Goal: Find specific page/section: Find specific page/section

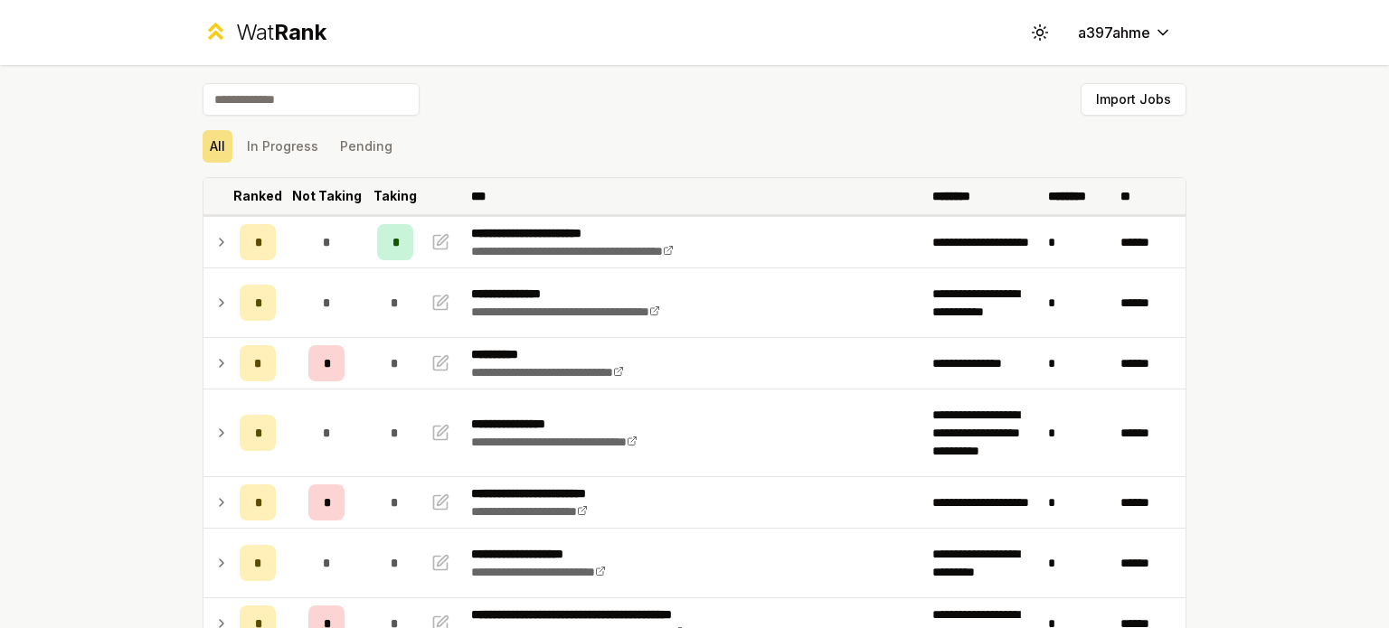
click at [241, 203] on p "Ranked" at bounding box center [257, 196] width 49 height 18
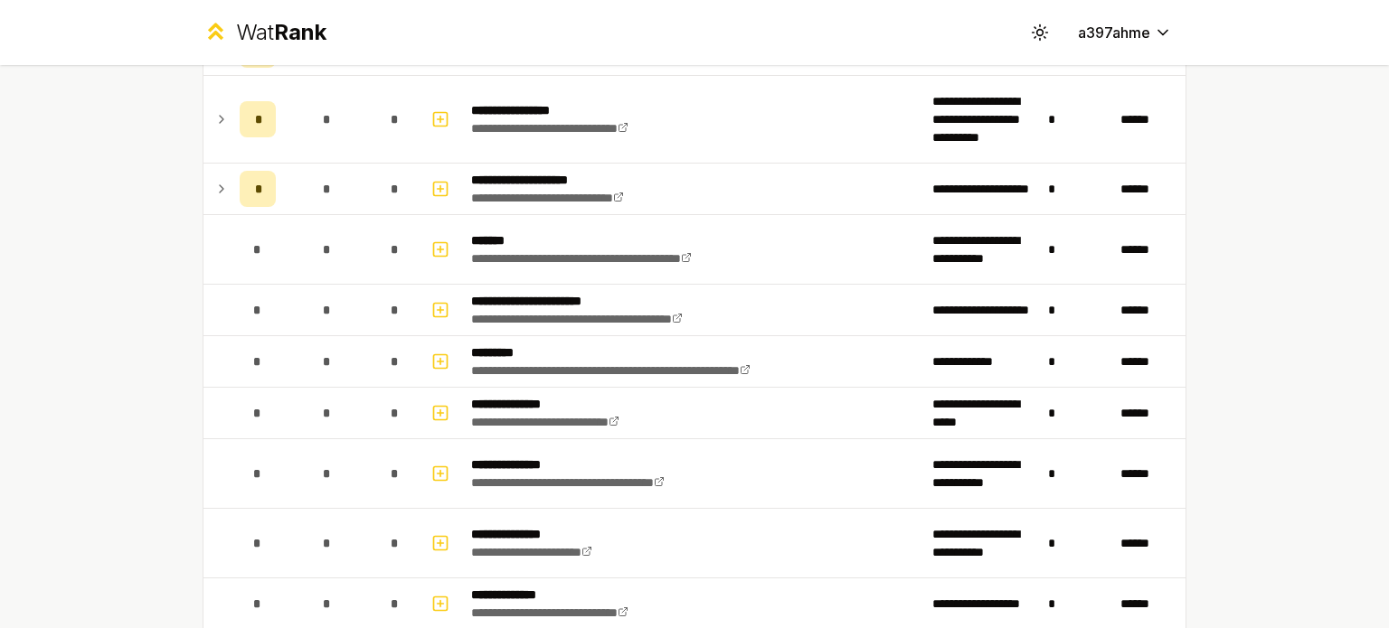
scroll to position [773, 0]
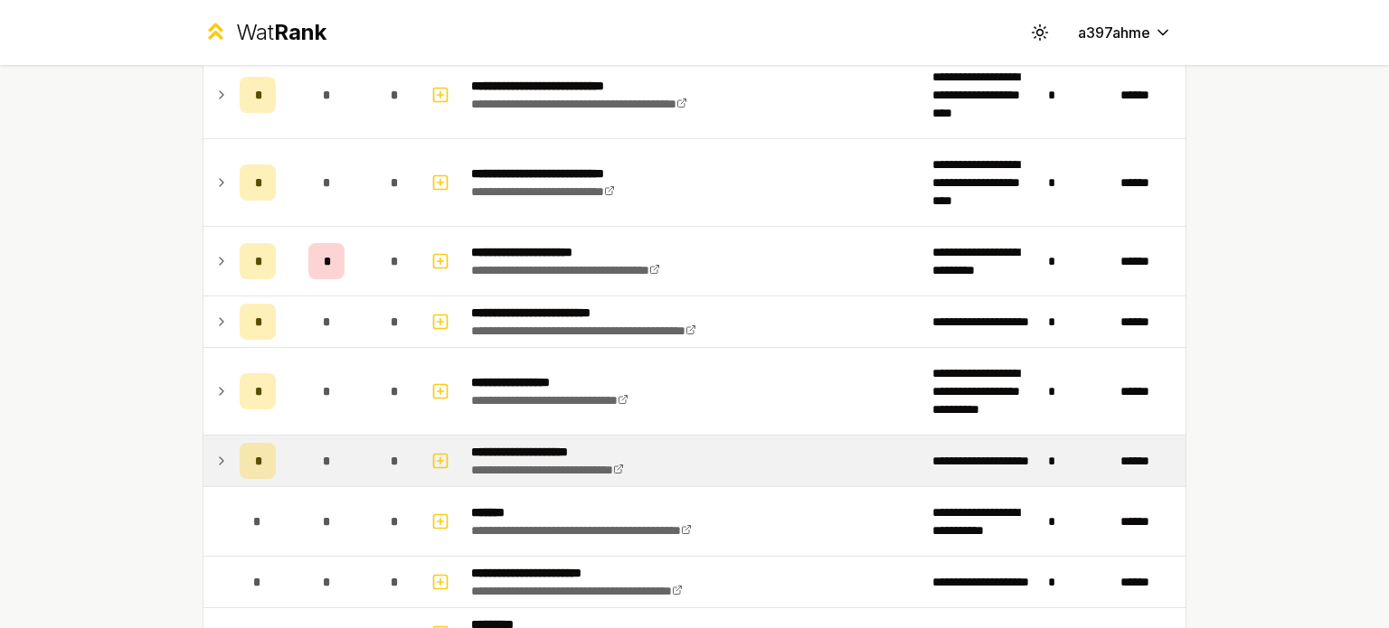
click at [214, 450] on icon at bounding box center [221, 461] width 14 height 22
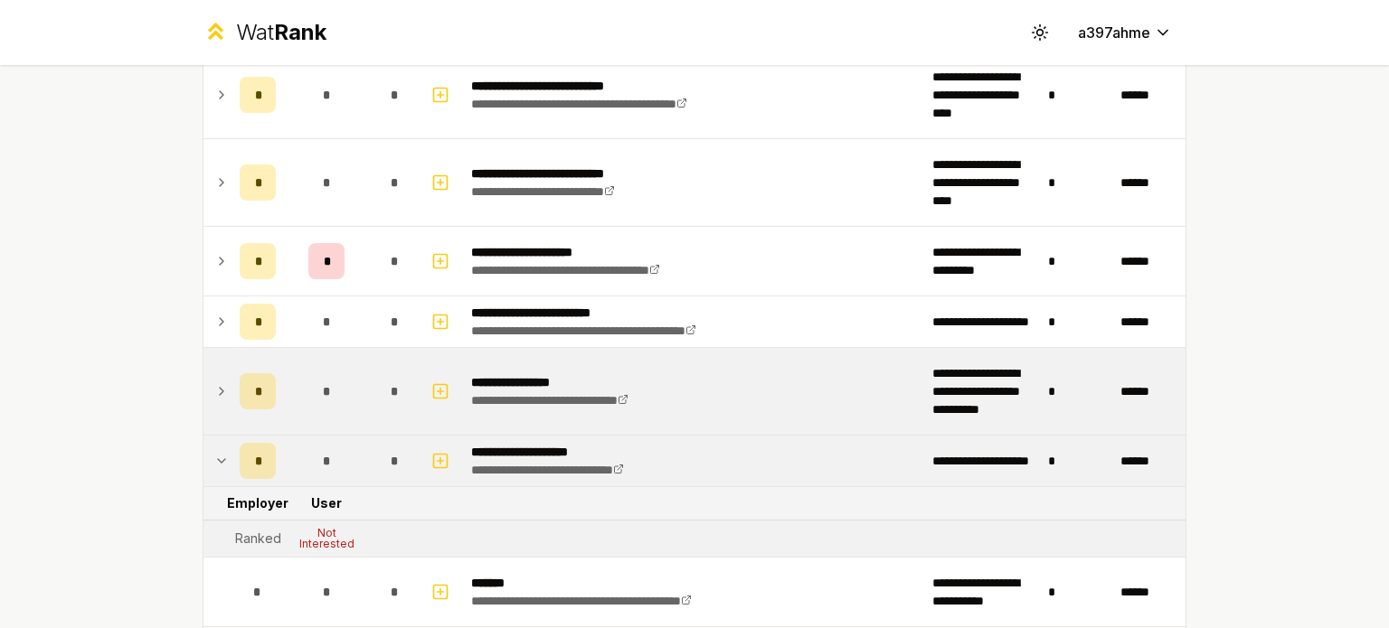
click at [232, 373] on td "*" at bounding box center [257, 391] width 51 height 87
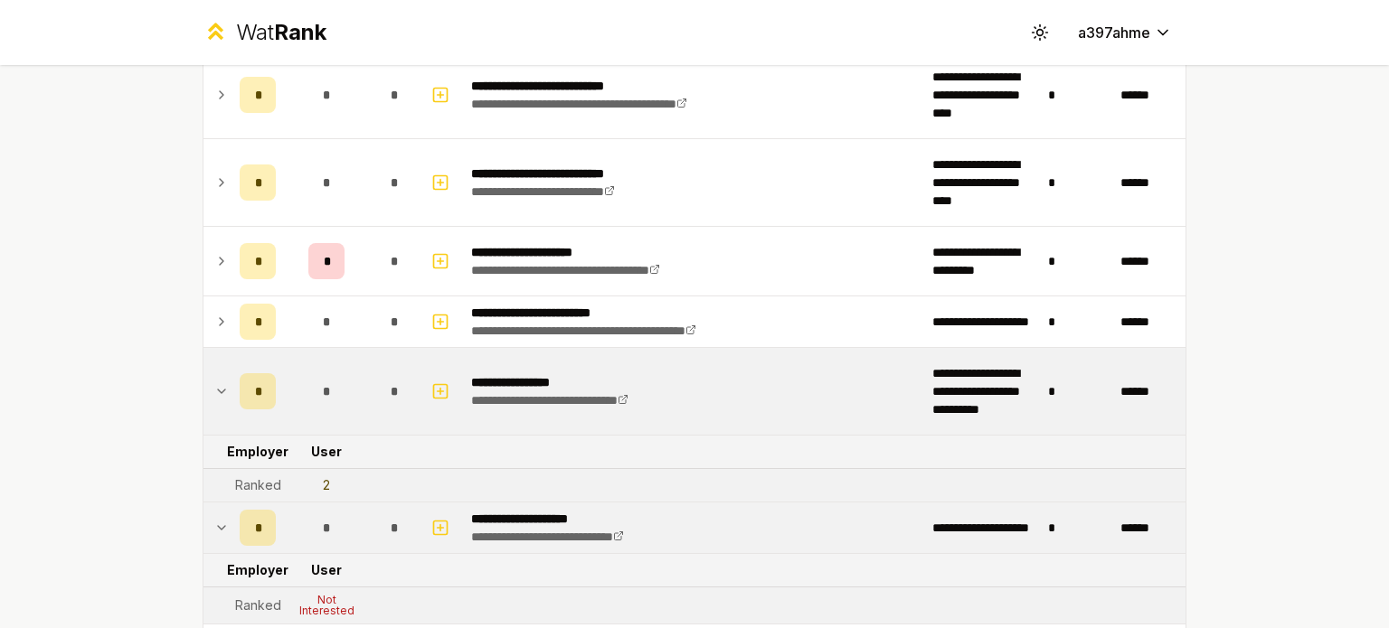
click at [216, 385] on icon at bounding box center [221, 392] width 14 height 22
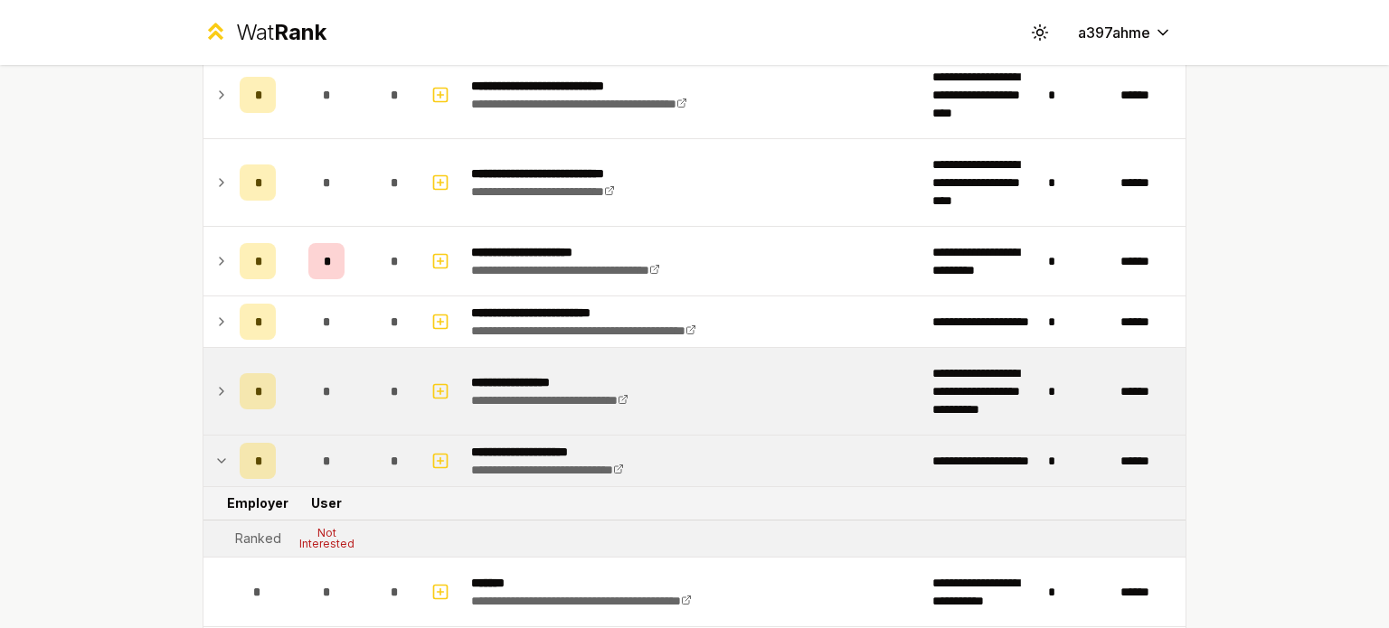
click at [219, 473] on td at bounding box center [217, 461] width 29 height 51
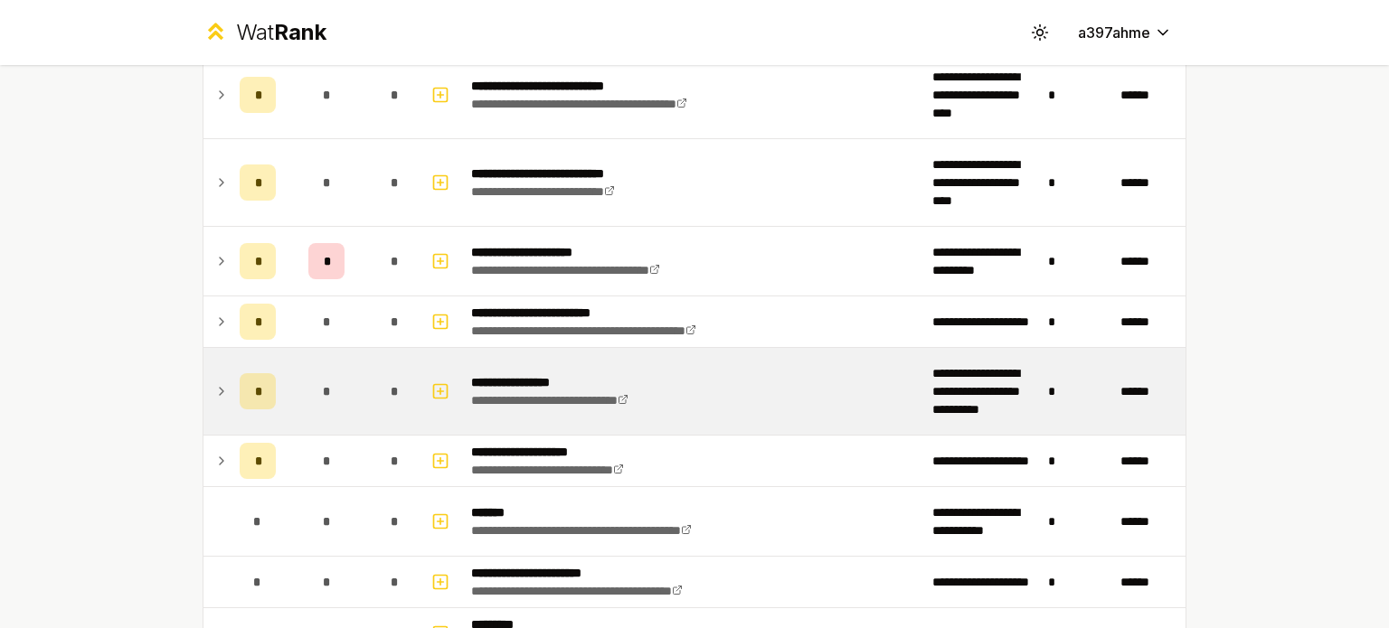
click at [217, 460] on icon at bounding box center [221, 461] width 14 height 22
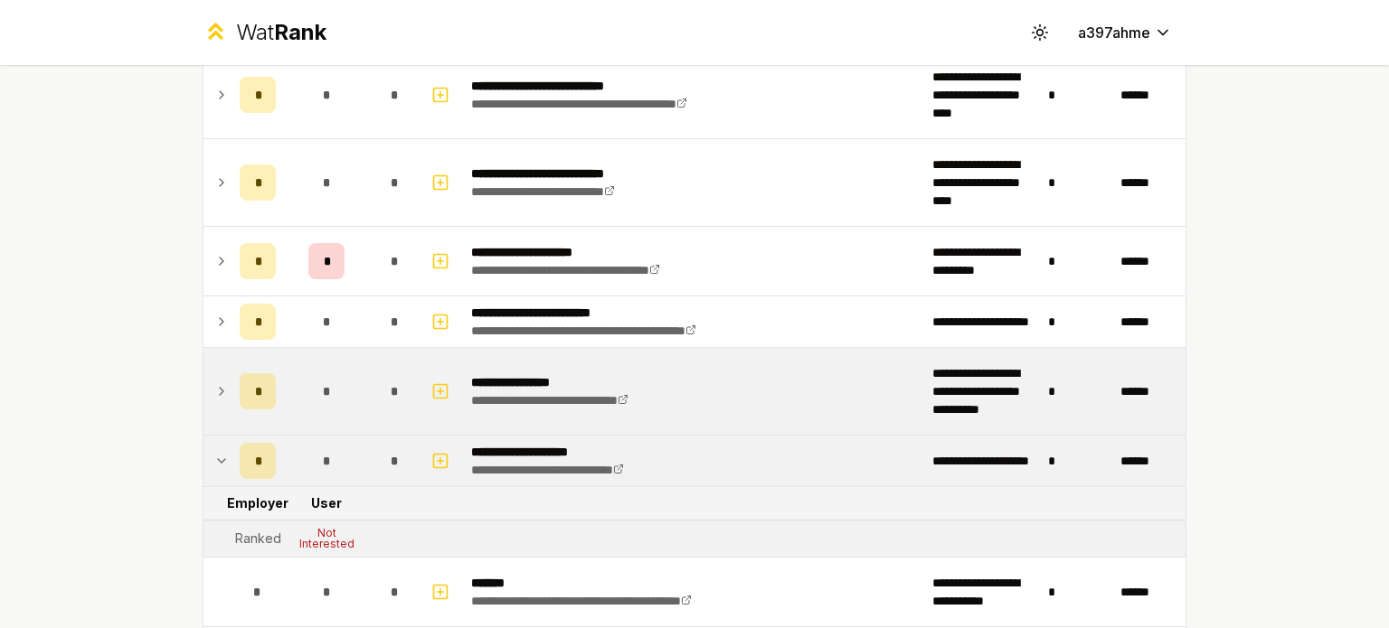
click at [217, 460] on icon at bounding box center [221, 461] width 14 height 22
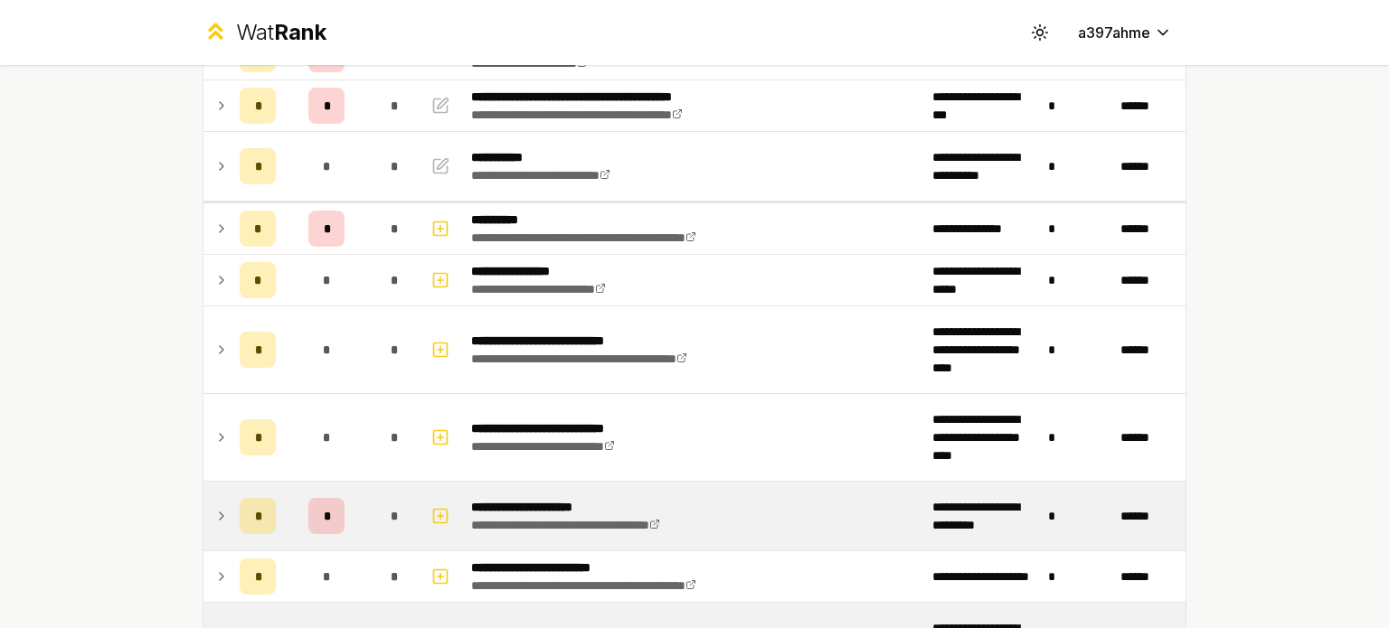
scroll to position [519, 0]
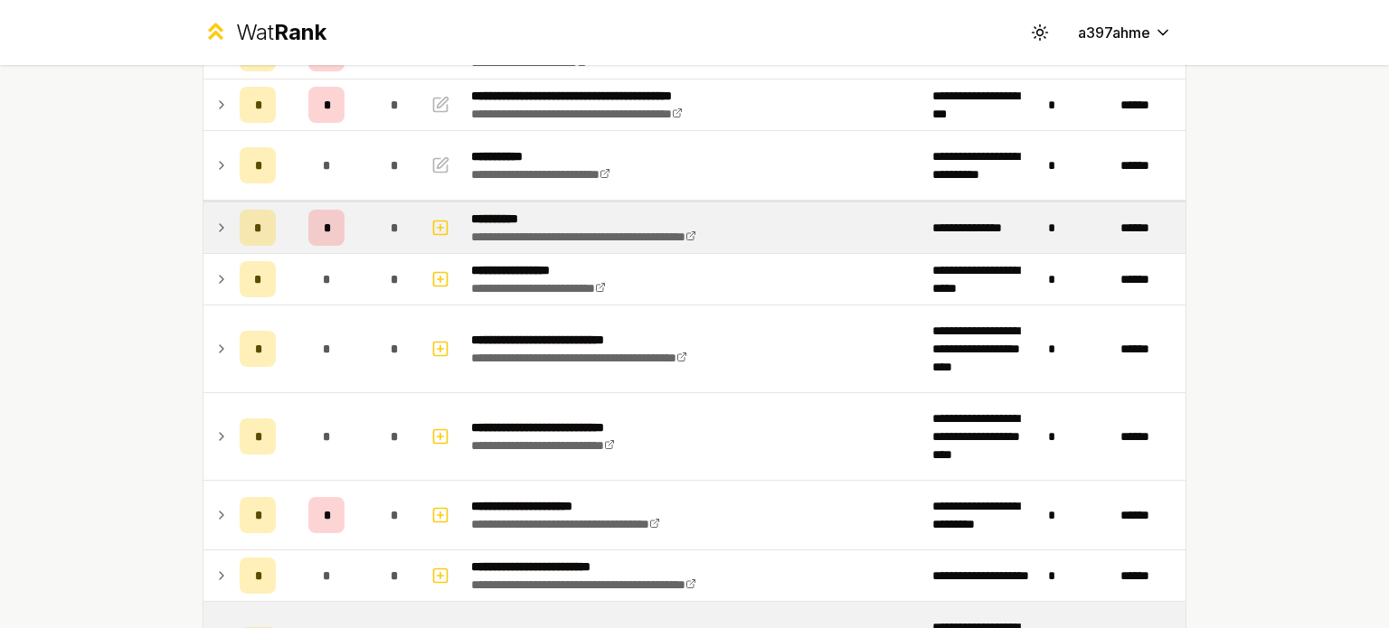
click at [221, 219] on icon at bounding box center [221, 228] width 14 height 22
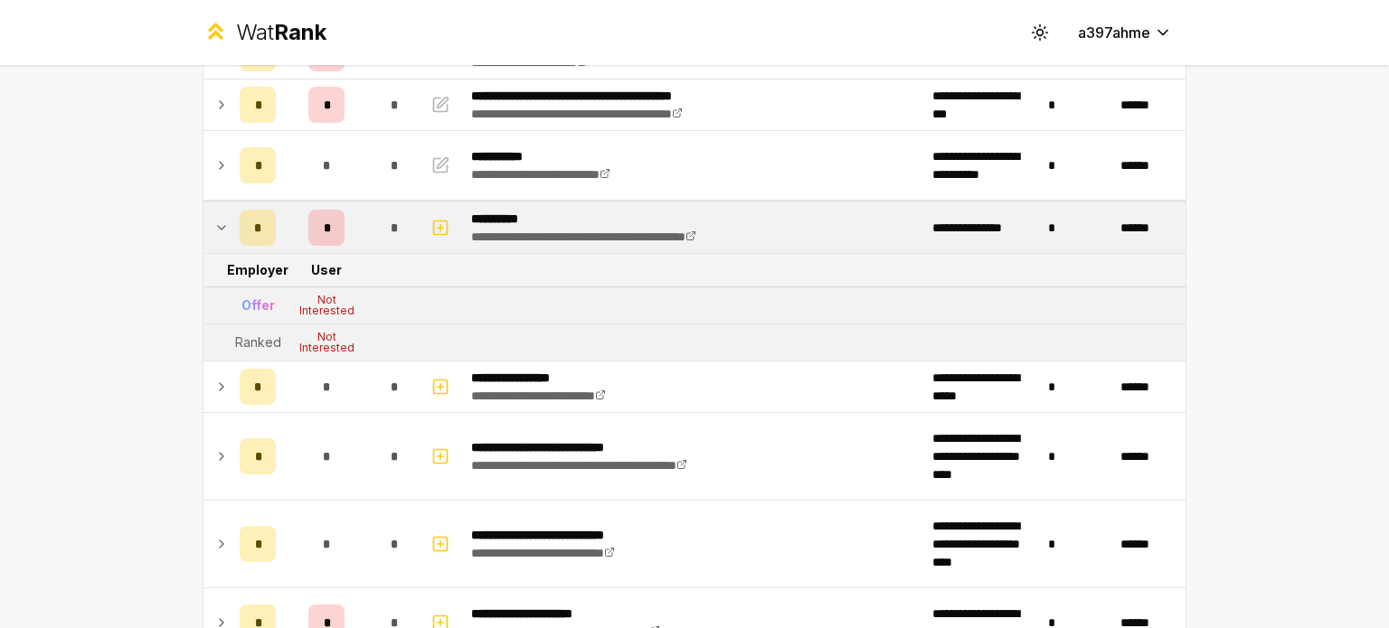
click at [221, 219] on icon at bounding box center [221, 228] width 14 height 22
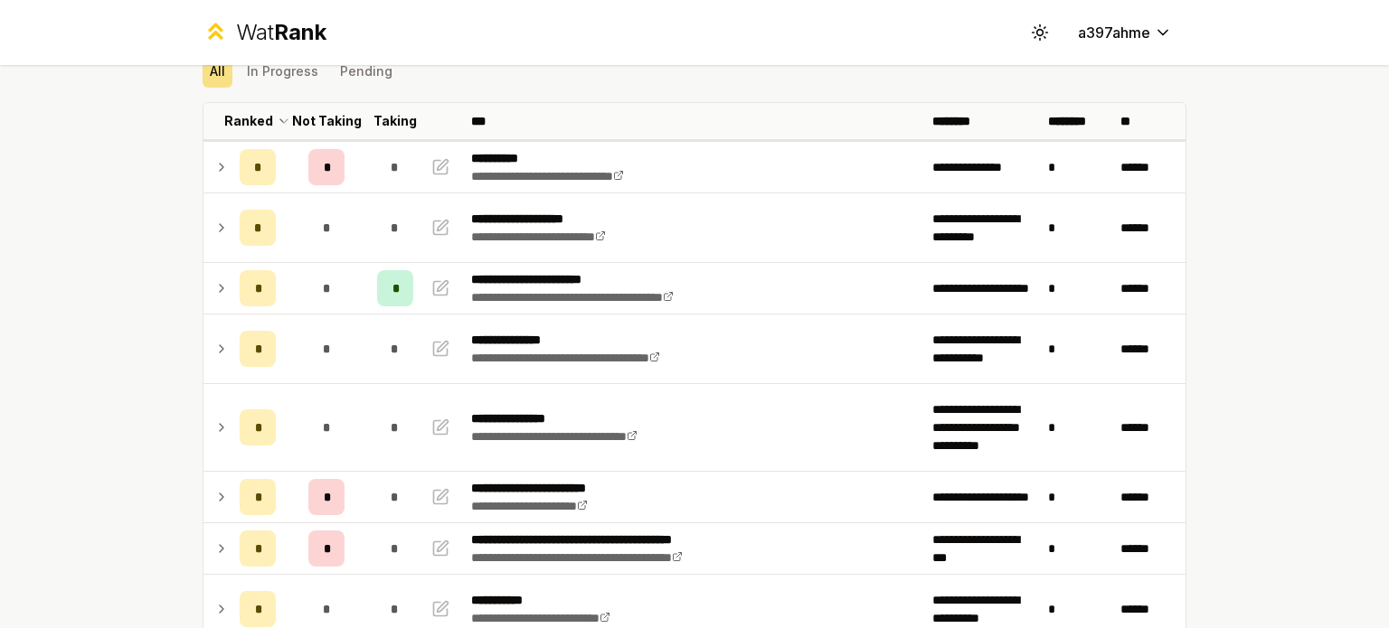
scroll to position [66, 0]
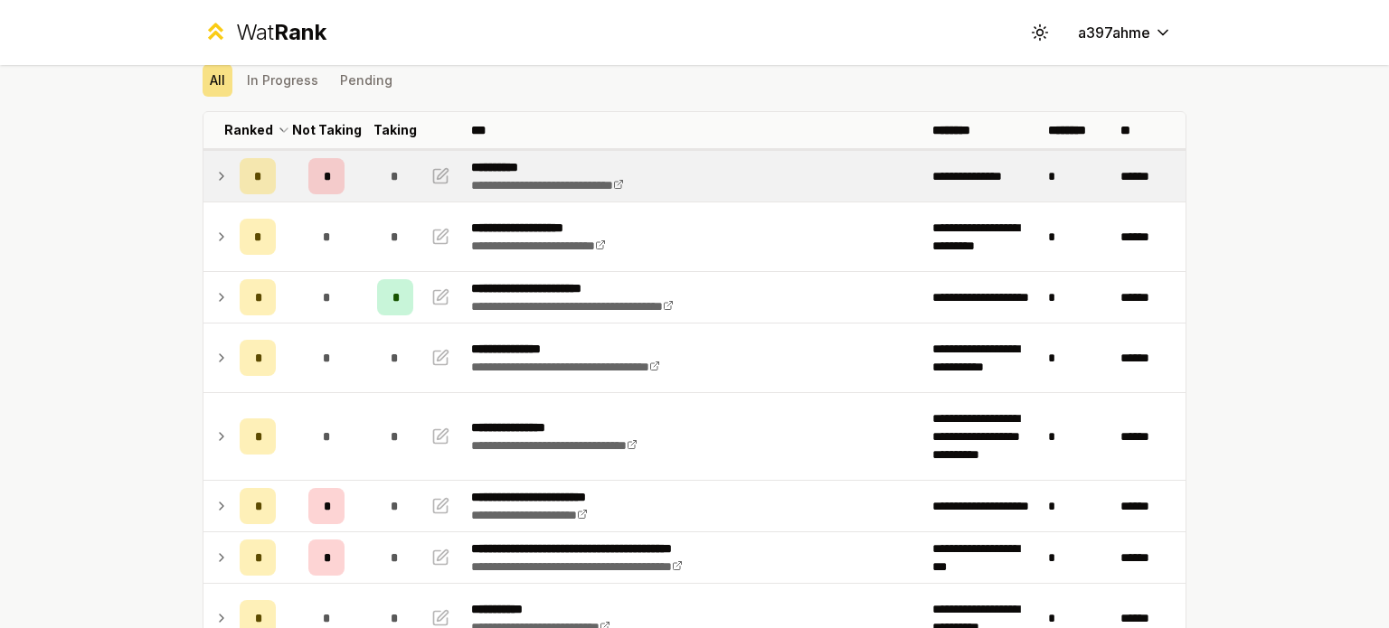
click at [217, 170] on icon at bounding box center [221, 176] width 14 height 22
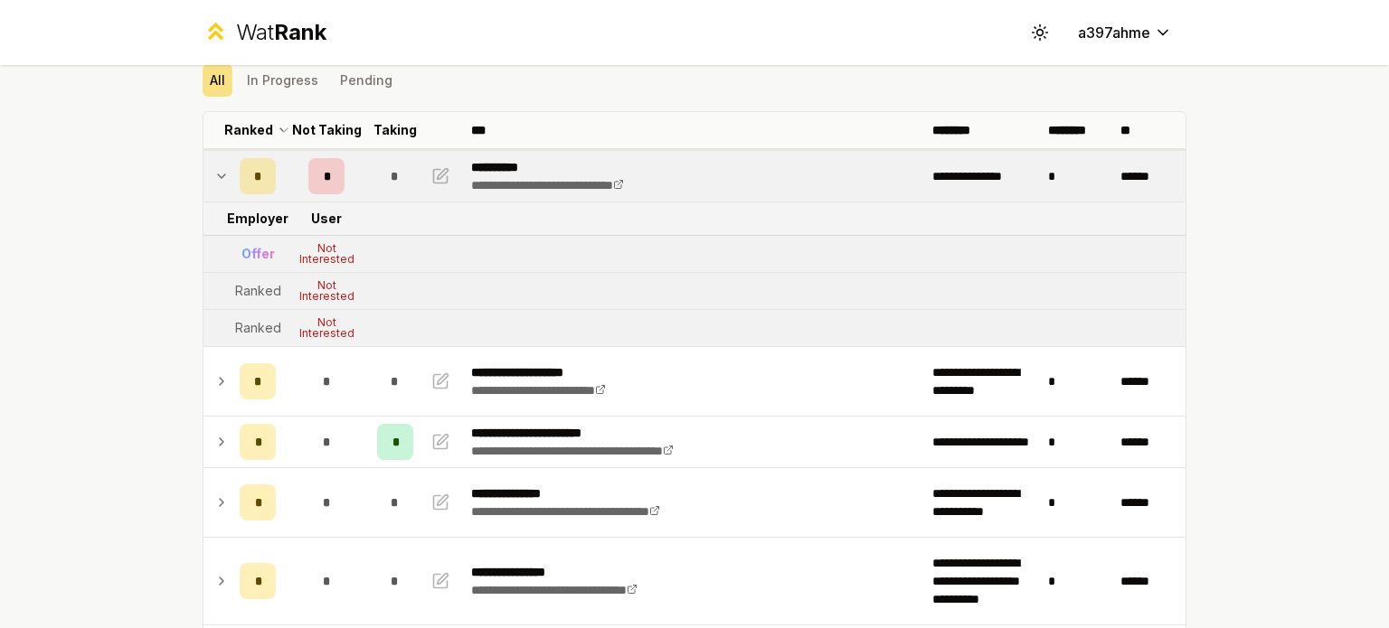
click at [214, 176] on icon at bounding box center [221, 176] width 14 height 22
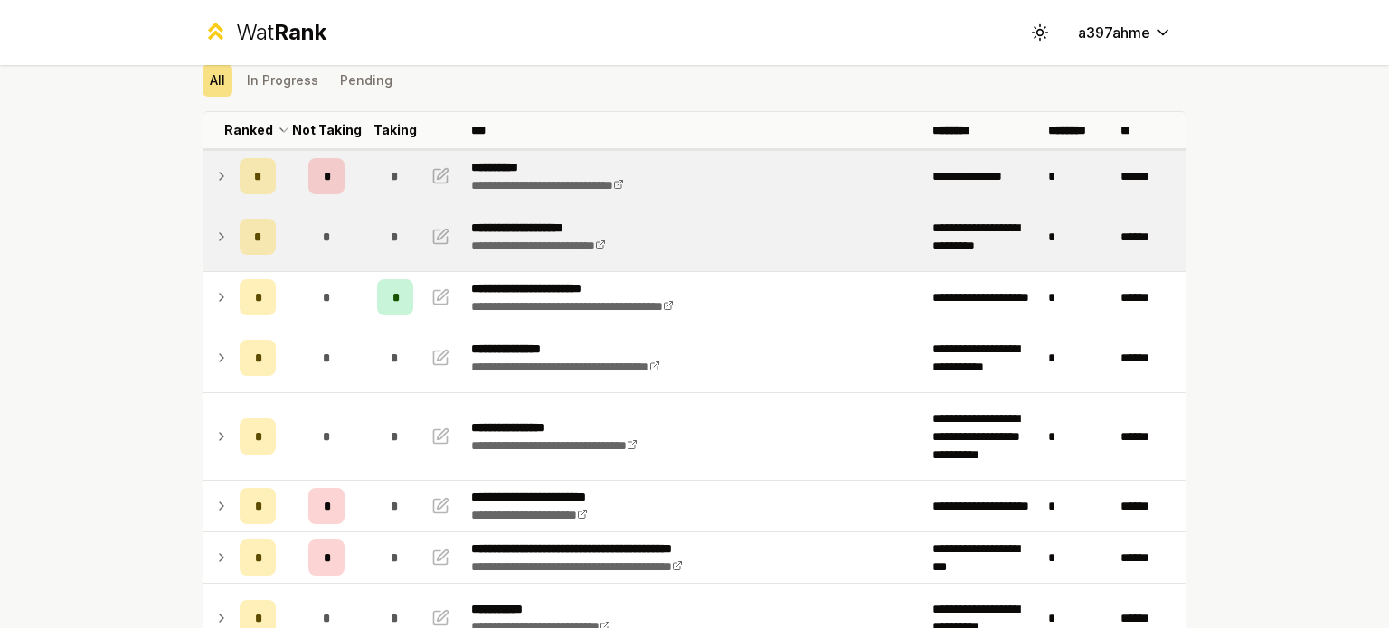
click at [214, 245] on icon at bounding box center [221, 237] width 14 height 22
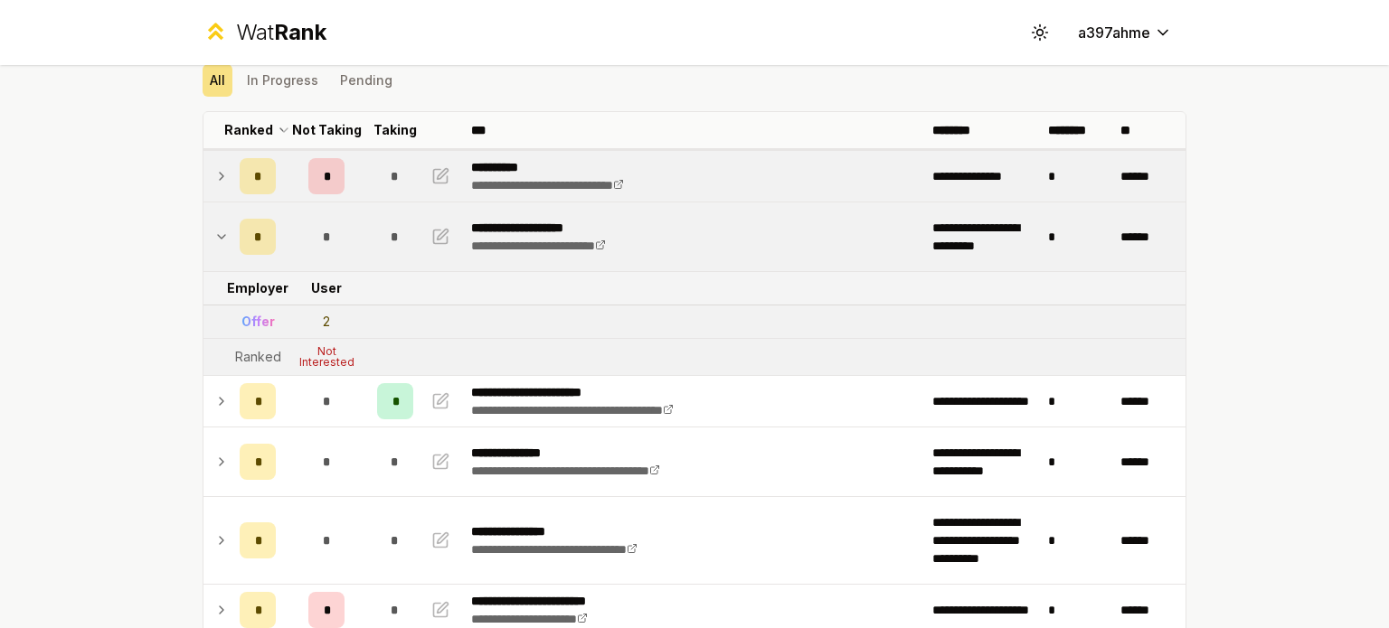
click at [214, 245] on icon at bounding box center [221, 237] width 14 height 22
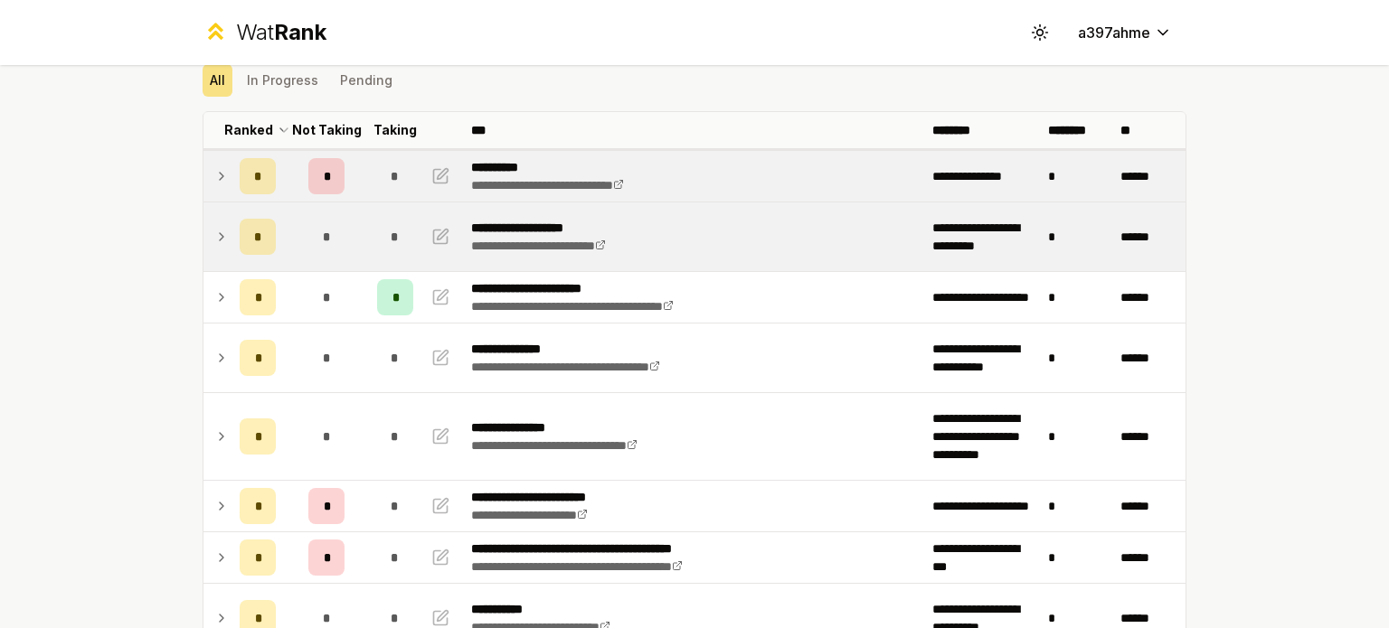
click at [214, 245] on icon at bounding box center [221, 237] width 14 height 22
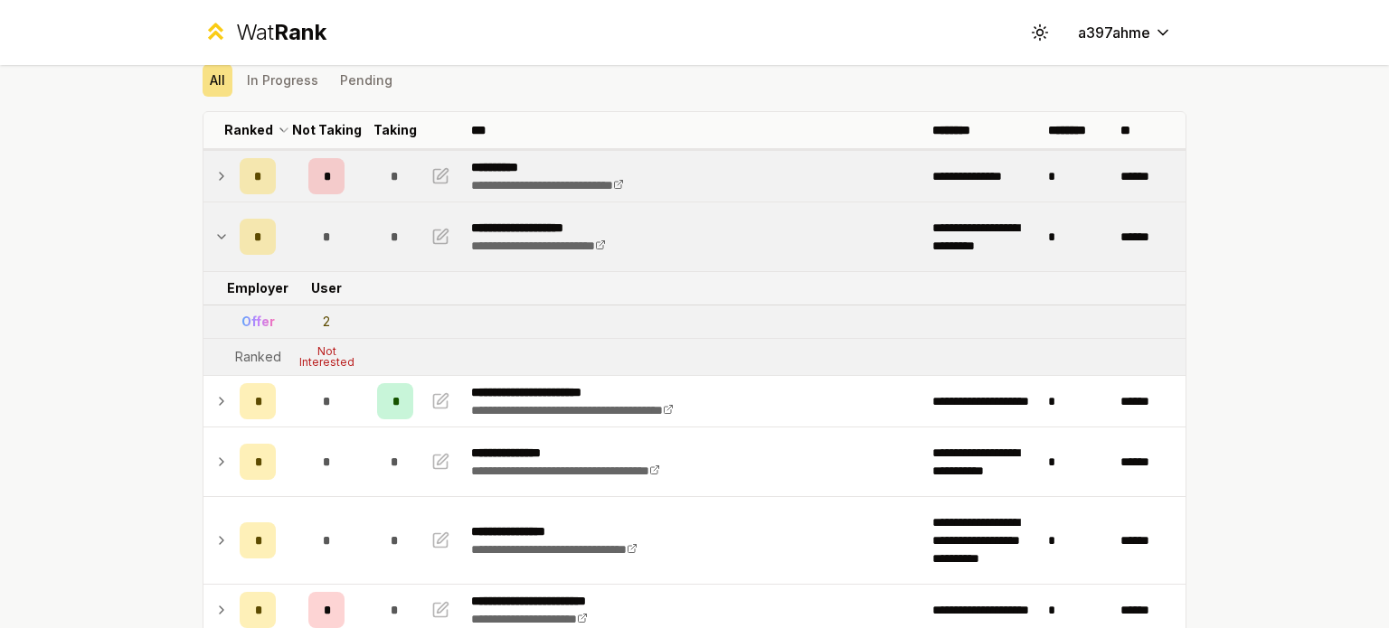
click at [214, 245] on icon at bounding box center [221, 237] width 14 height 22
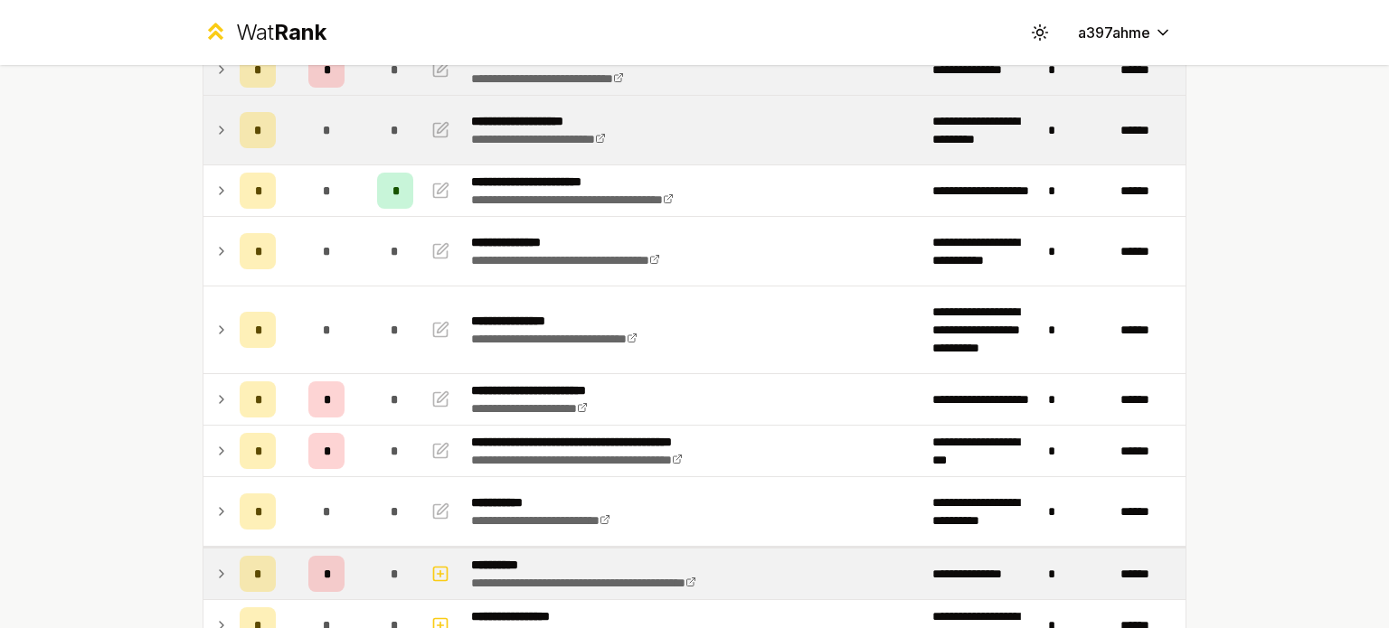
scroll to position [272, 0]
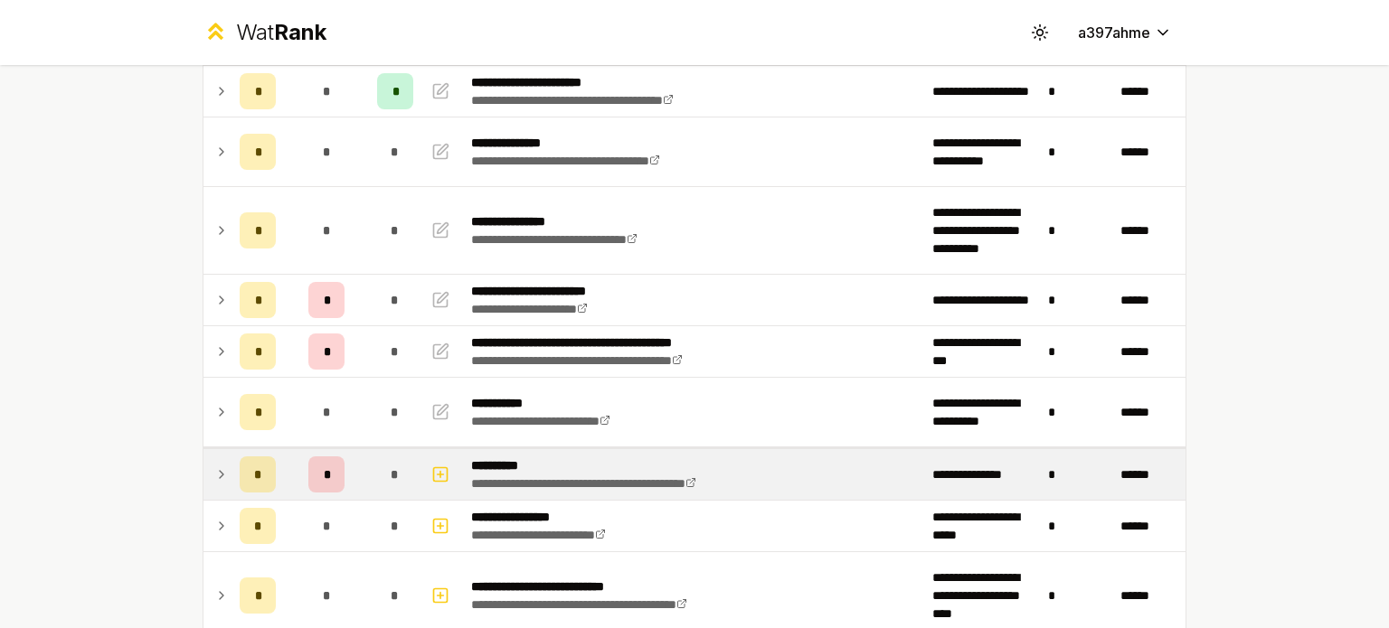
click at [210, 484] on td at bounding box center [217, 474] width 29 height 51
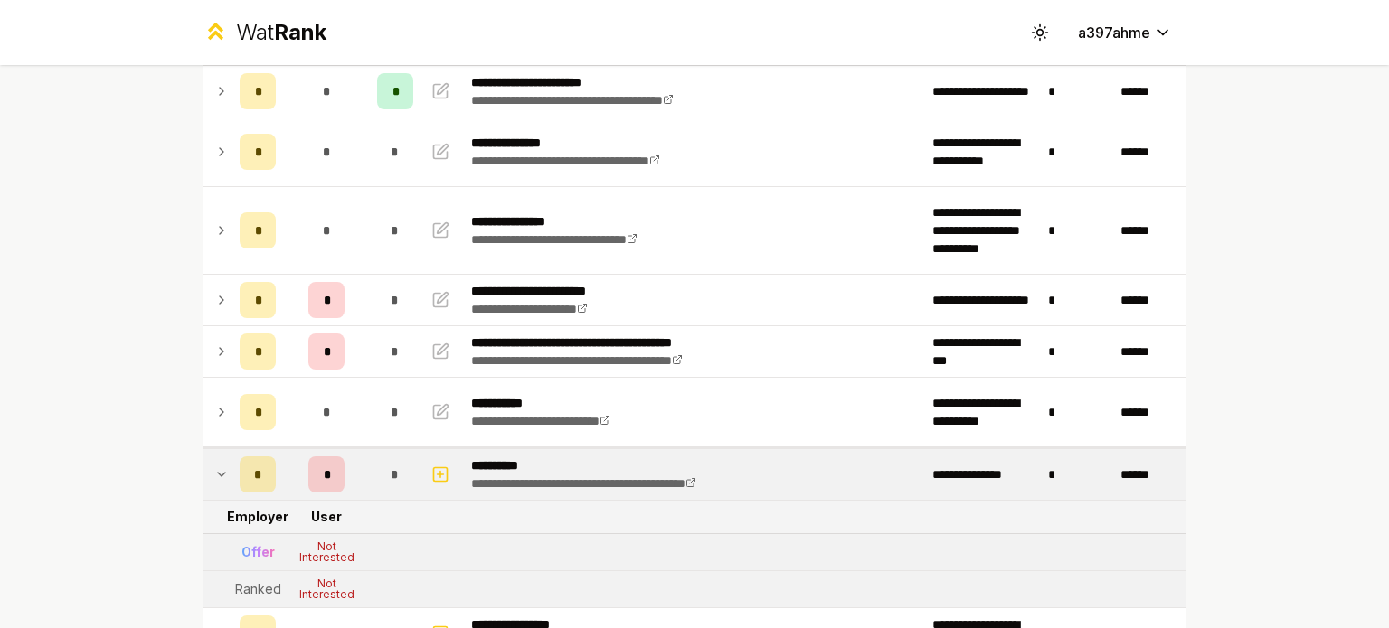
click at [210, 484] on td at bounding box center [217, 474] width 29 height 51
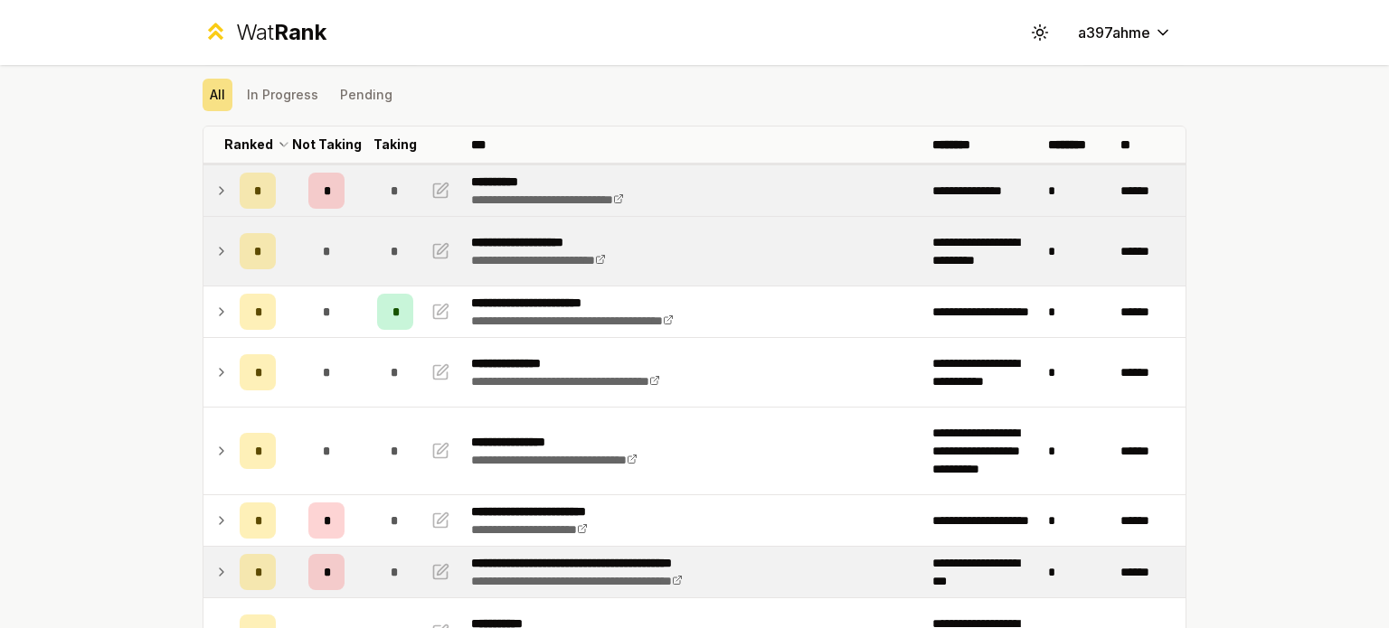
scroll to position [49, 0]
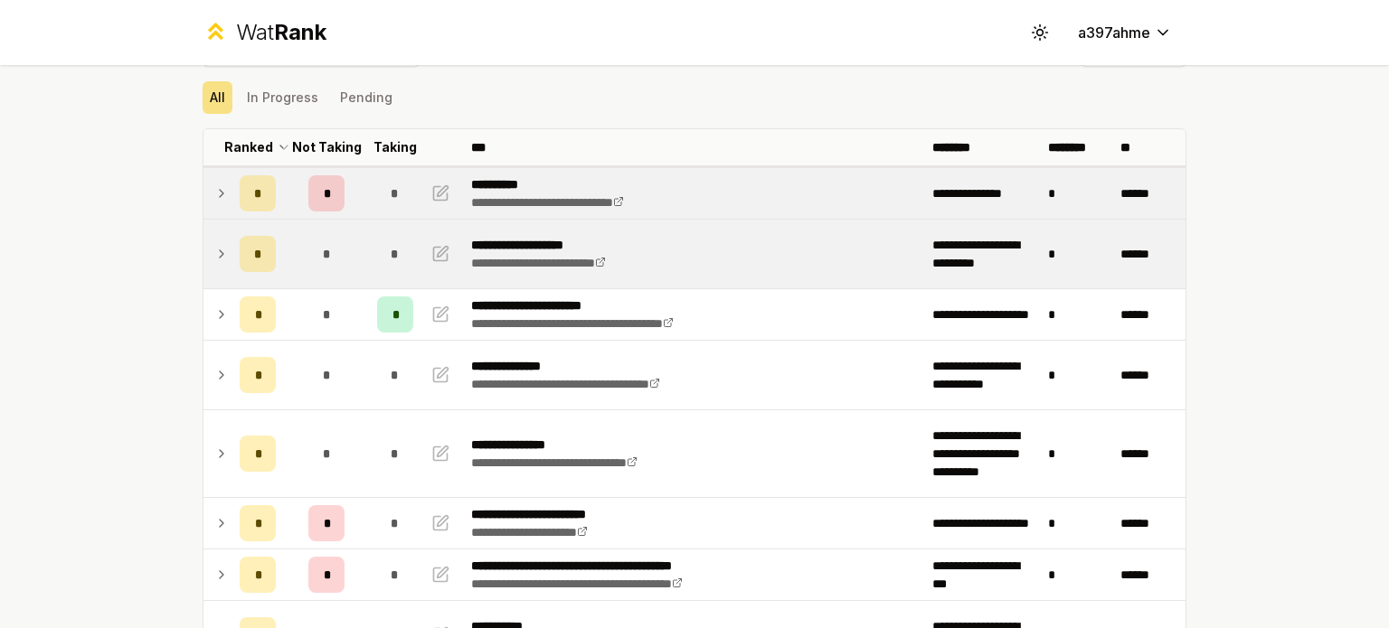
click at [214, 184] on icon at bounding box center [221, 194] width 14 height 22
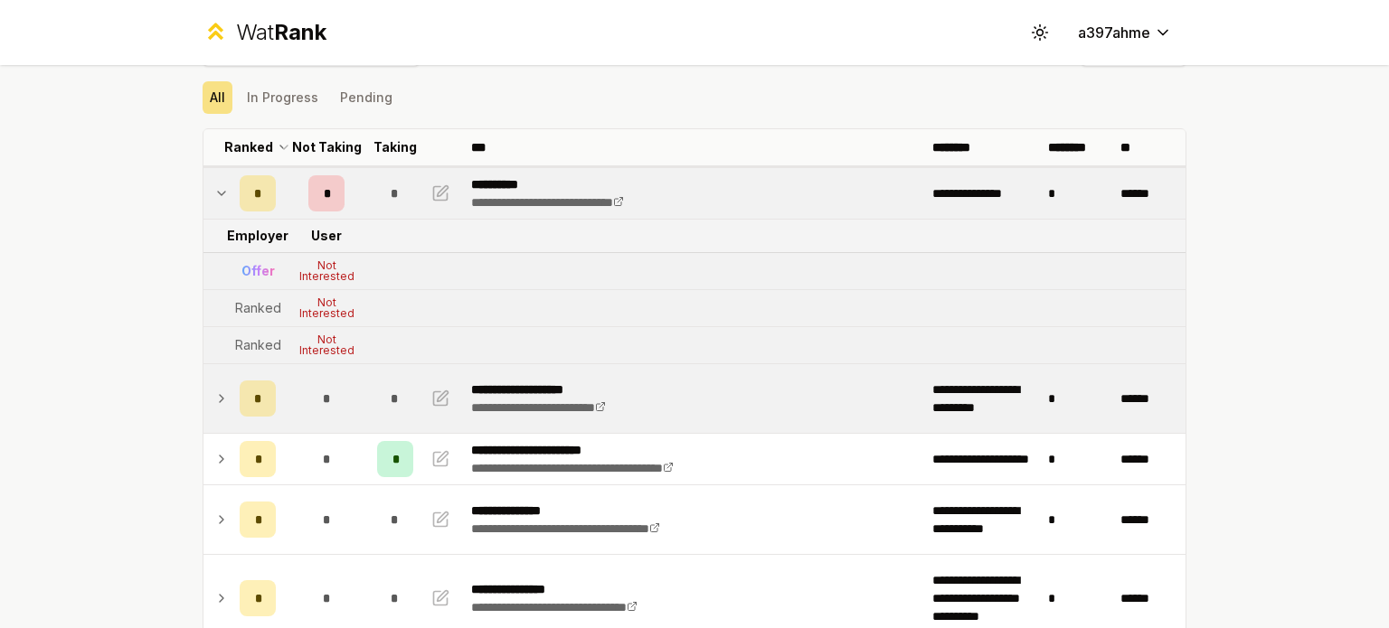
click at [219, 180] on td at bounding box center [217, 193] width 29 height 51
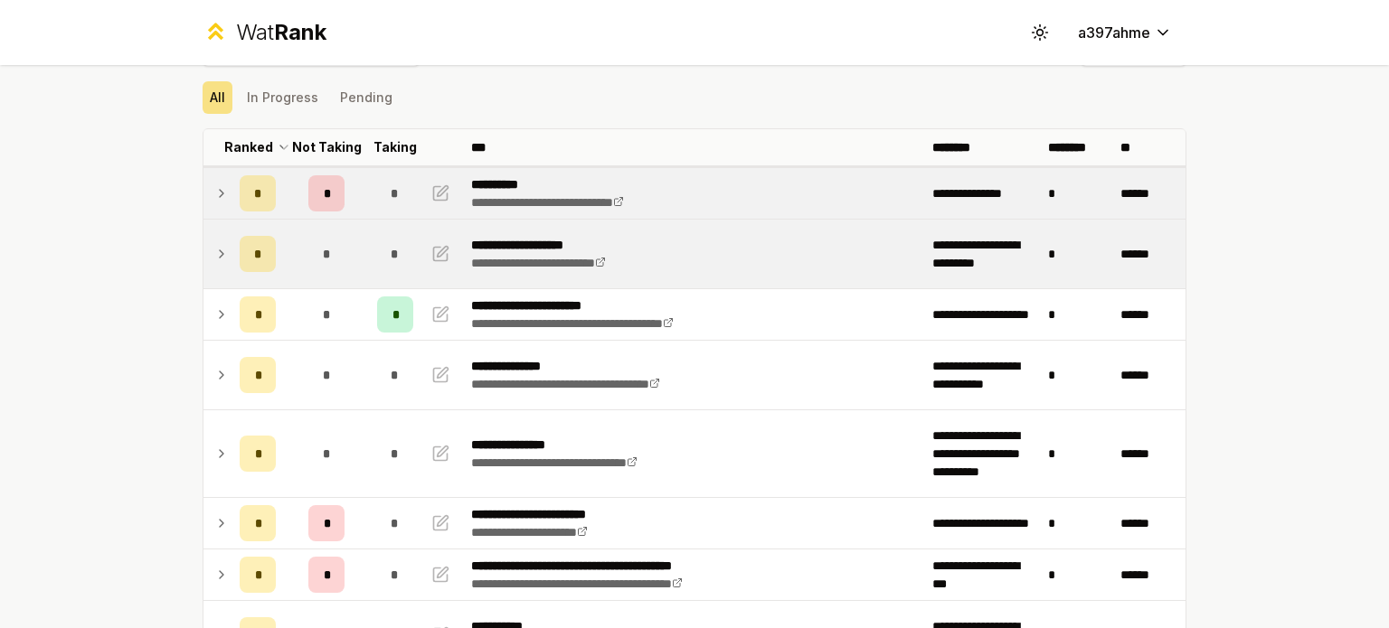
click at [219, 180] on td at bounding box center [217, 193] width 29 height 51
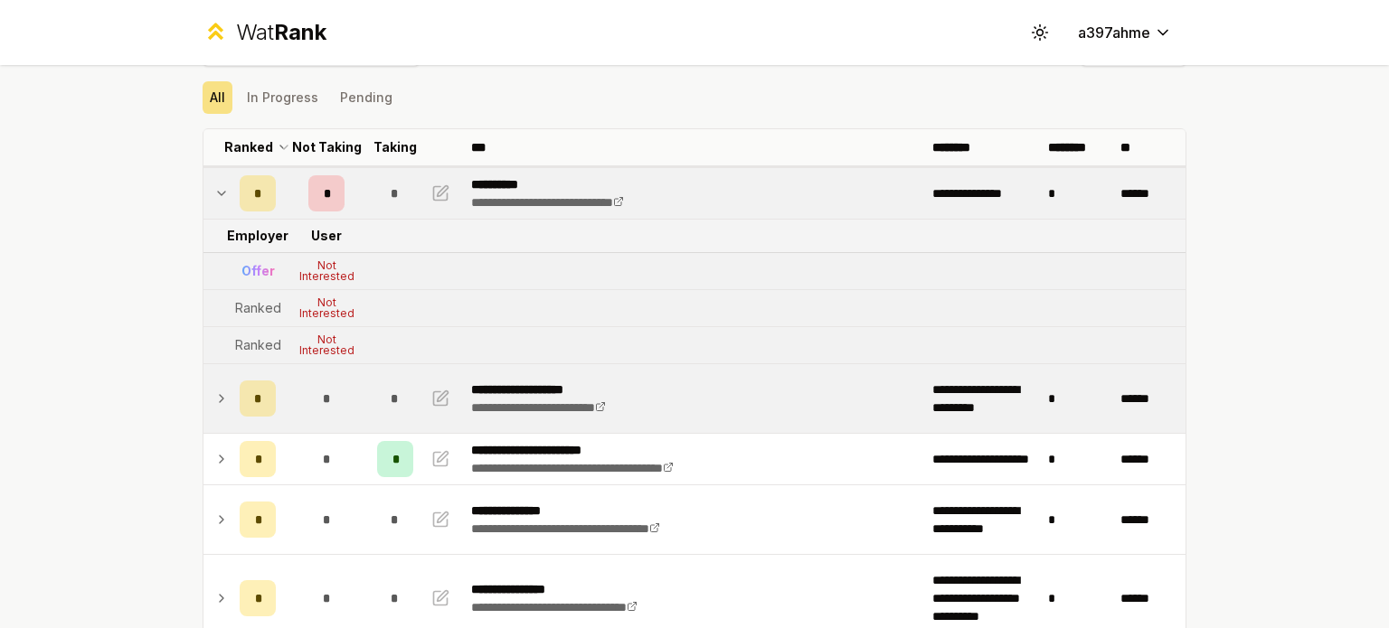
click at [219, 180] on td at bounding box center [217, 193] width 29 height 51
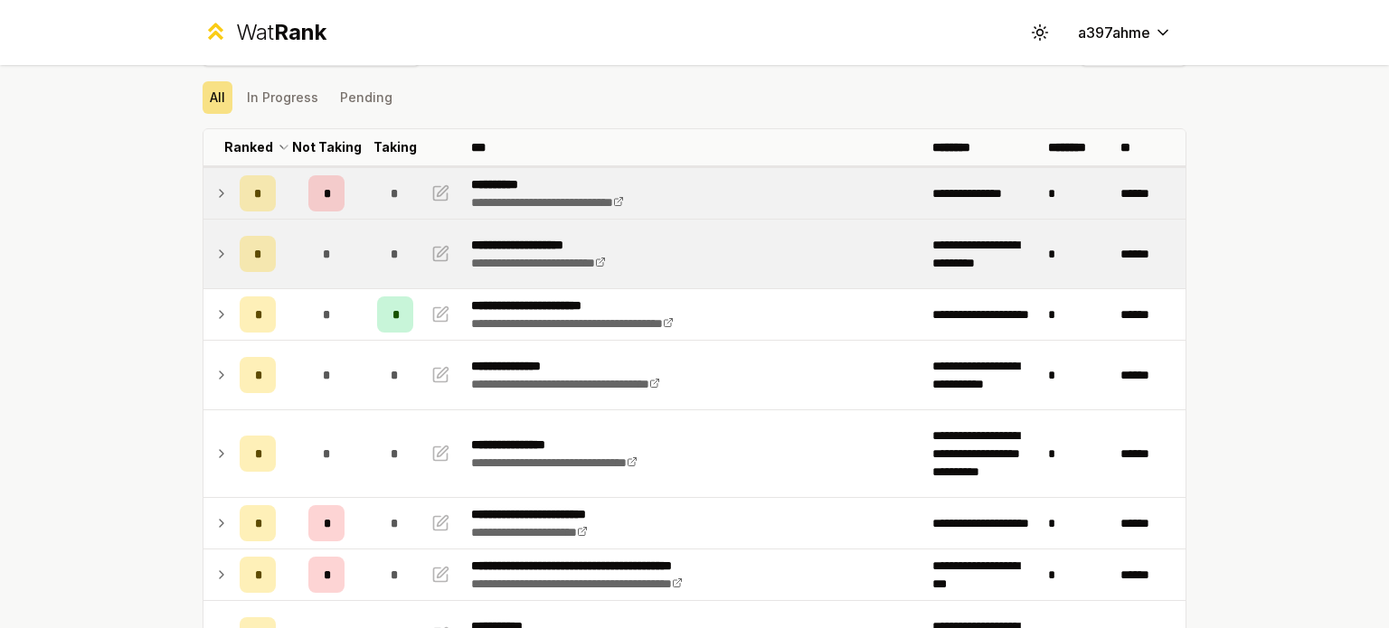
click at [219, 180] on td at bounding box center [217, 193] width 29 height 51
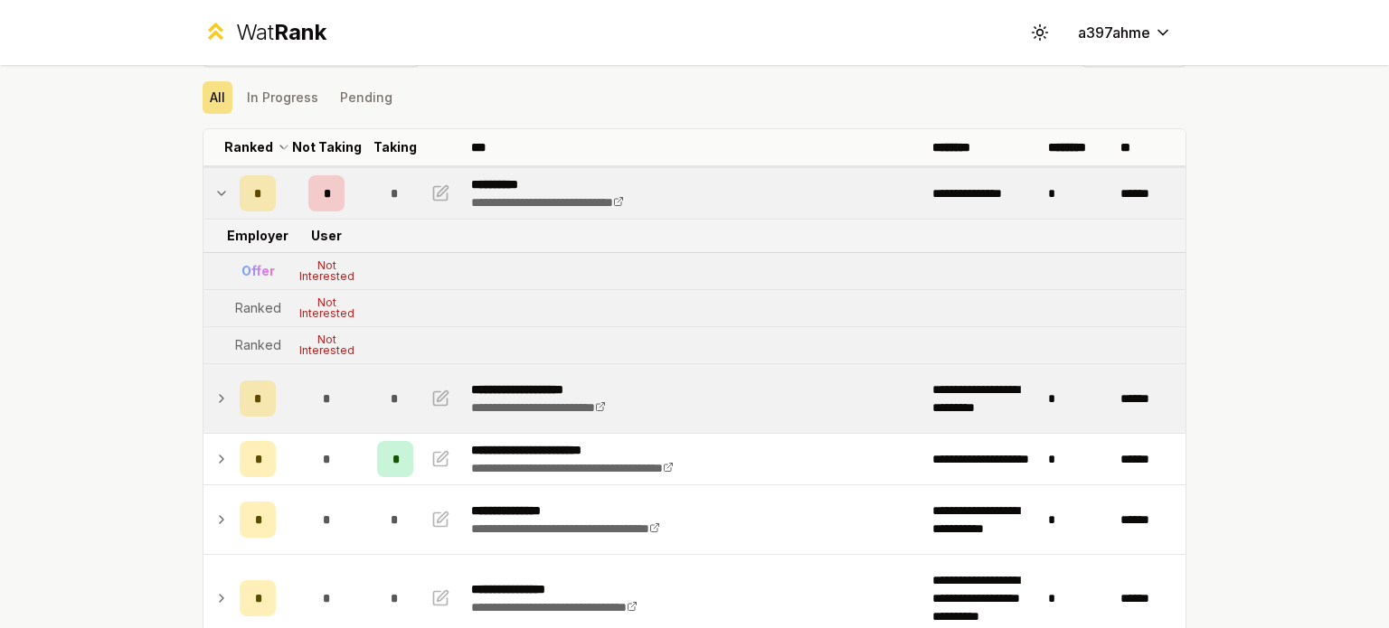
click at [219, 180] on td at bounding box center [217, 193] width 29 height 51
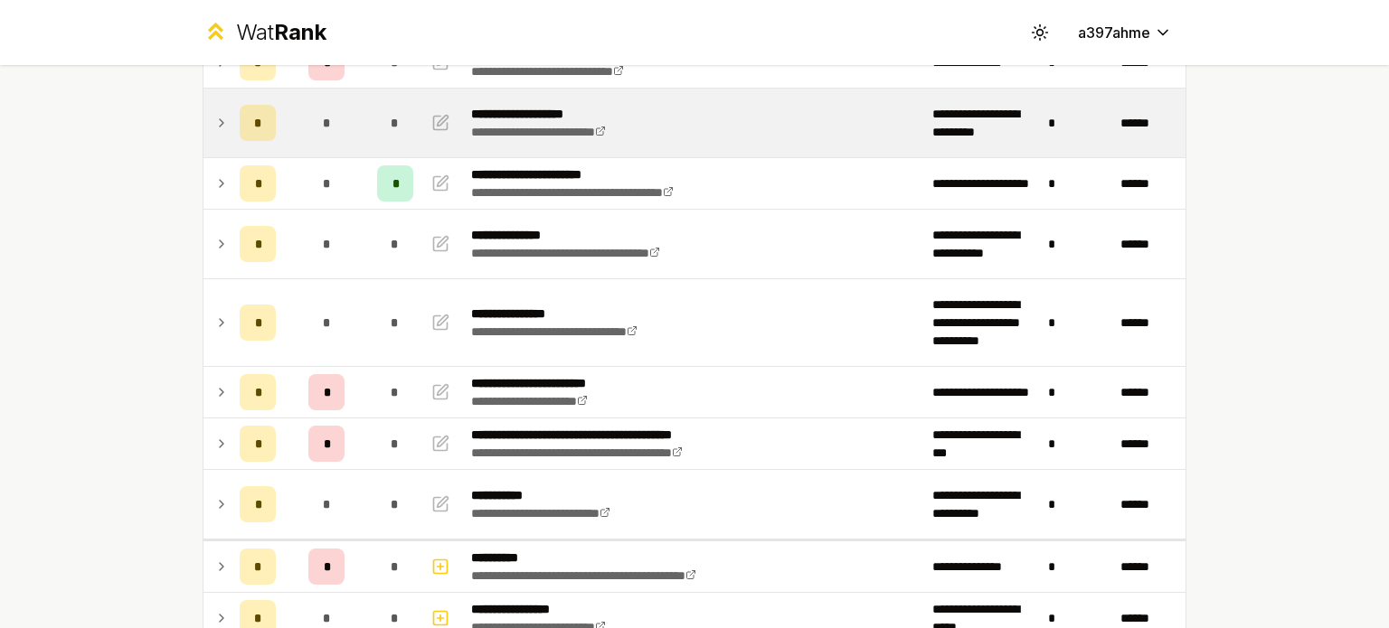
scroll to position [72, 0]
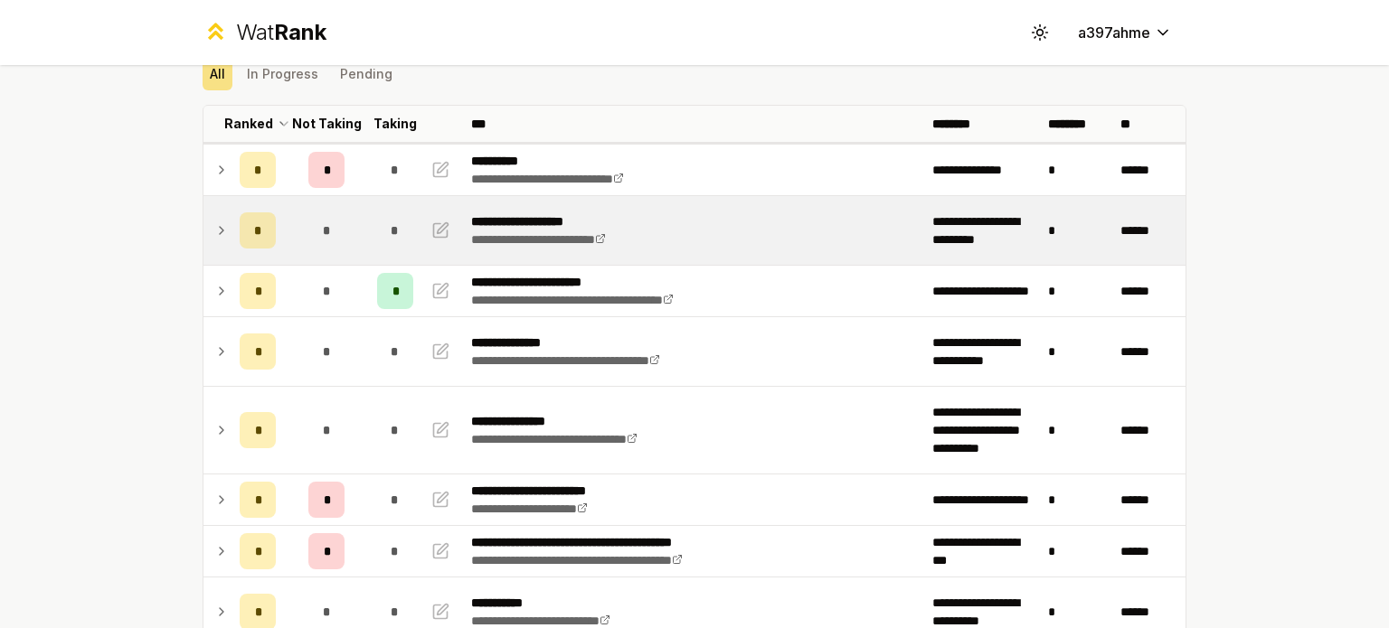
click at [214, 175] on icon at bounding box center [221, 170] width 14 height 22
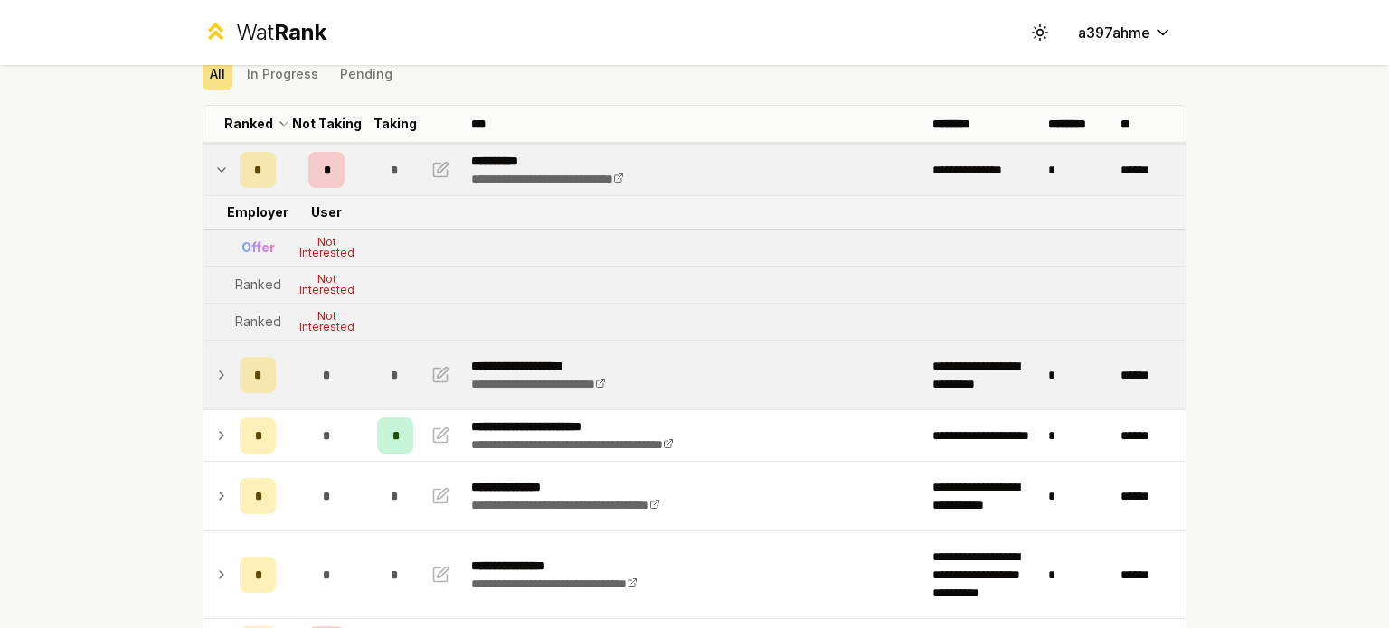
click at [214, 175] on icon at bounding box center [221, 170] width 14 height 22
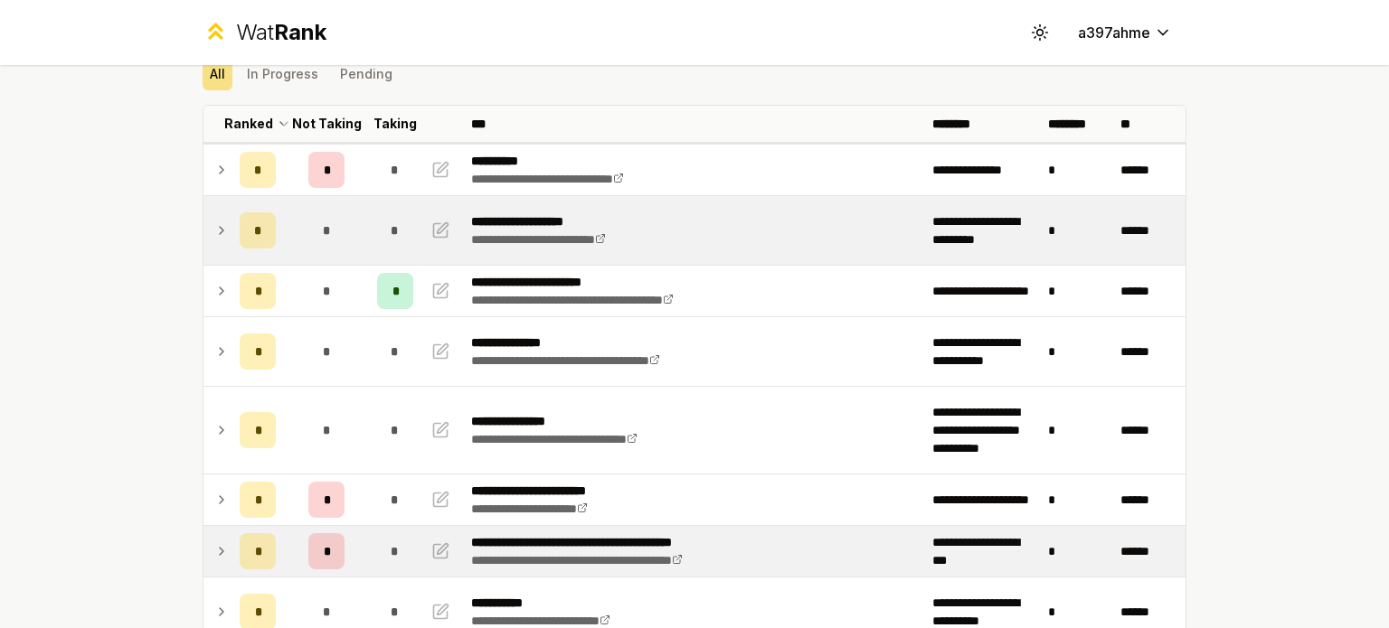
click at [222, 543] on td at bounding box center [217, 551] width 29 height 51
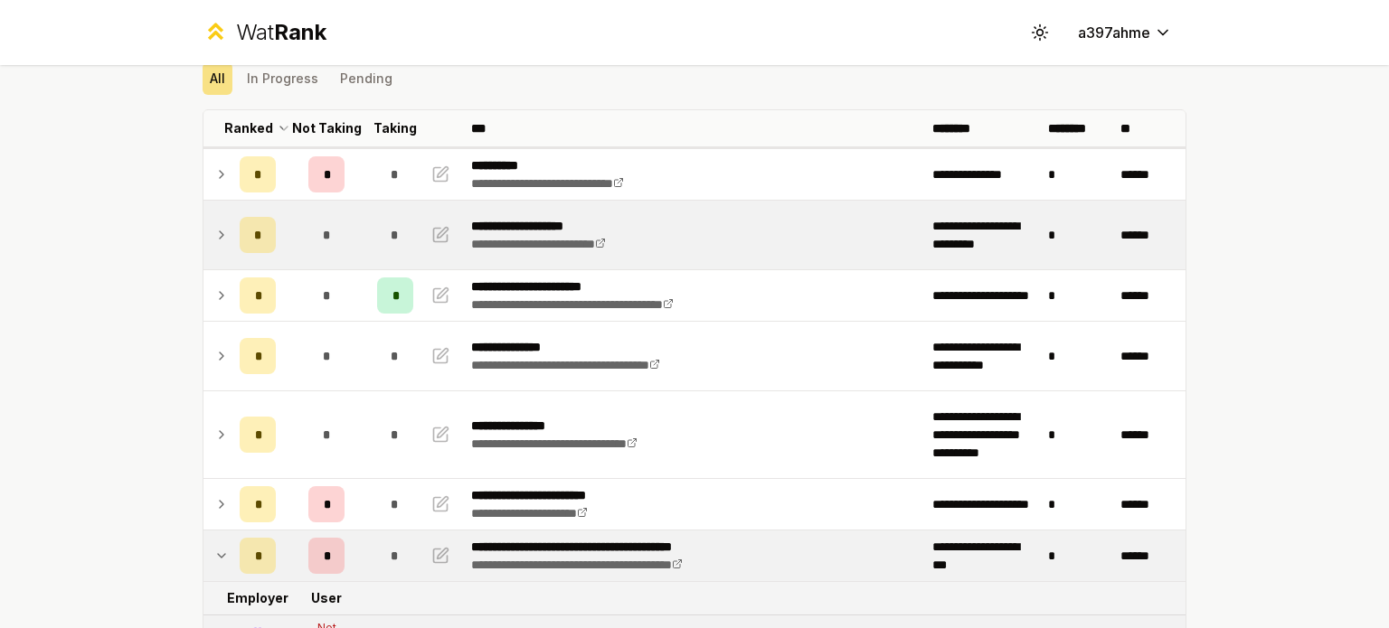
scroll to position [71, 0]
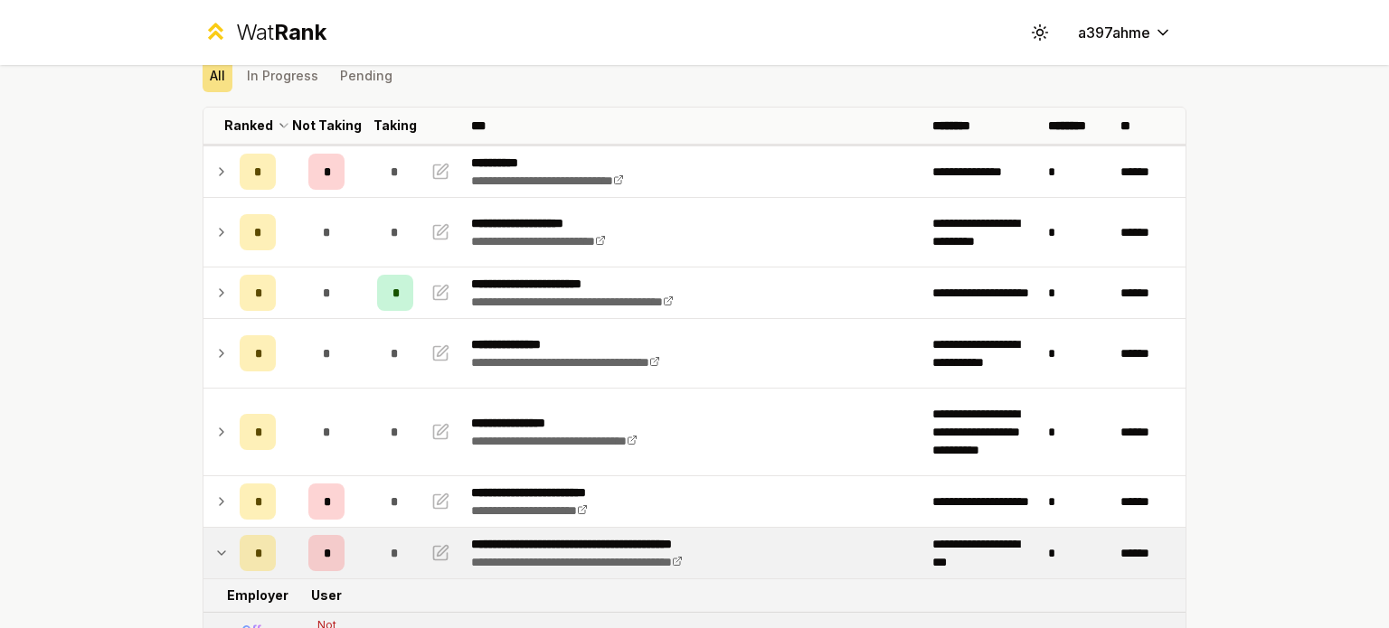
click at [218, 562] on td at bounding box center [217, 553] width 29 height 51
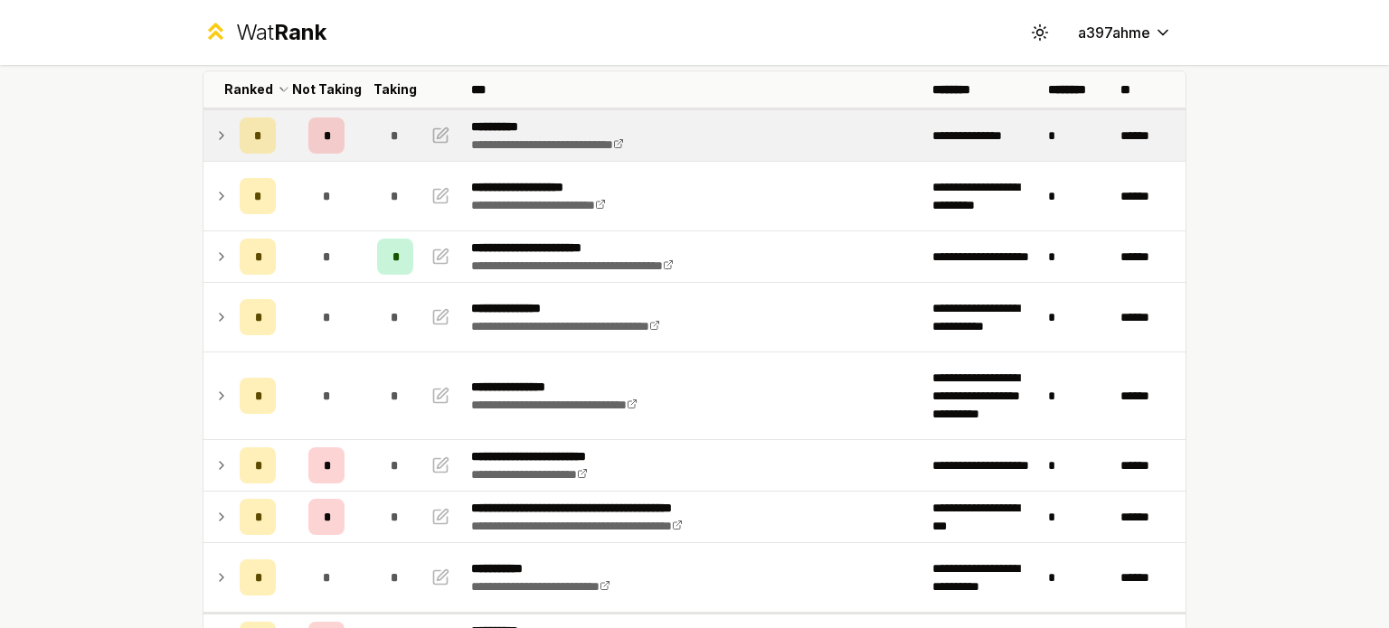
scroll to position [108, 0]
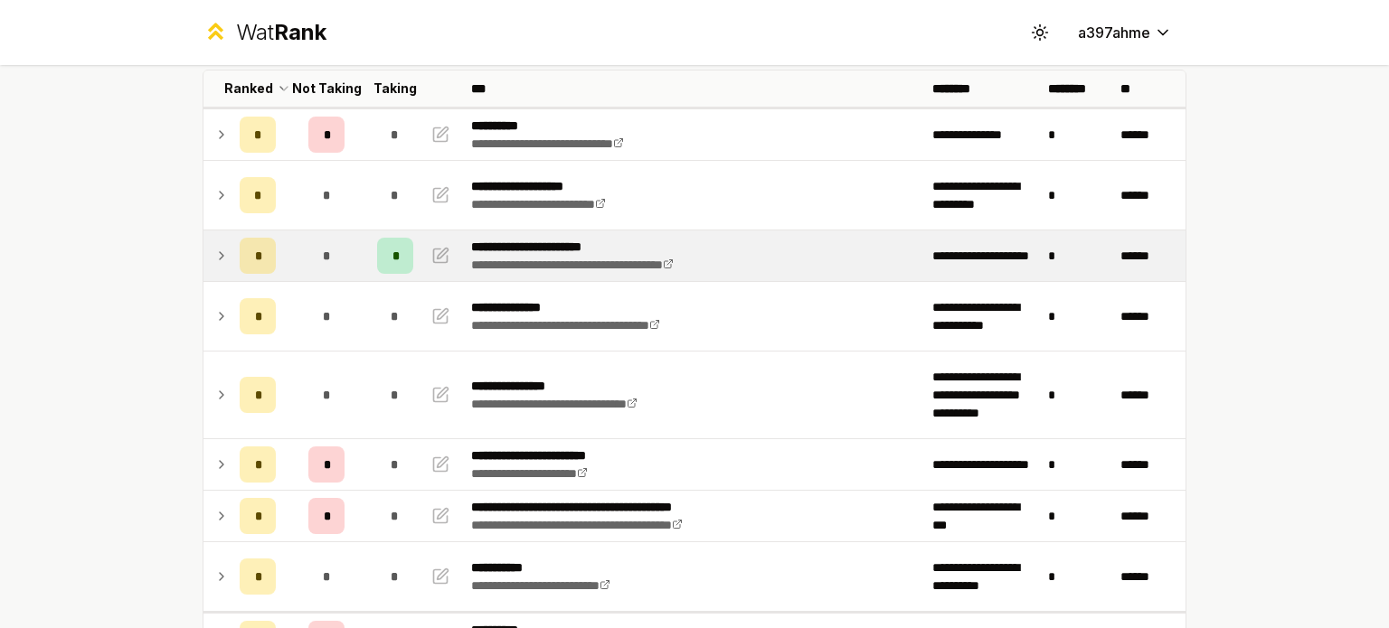
click at [232, 253] on td "*" at bounding box center [257, 256] width 51 height 51
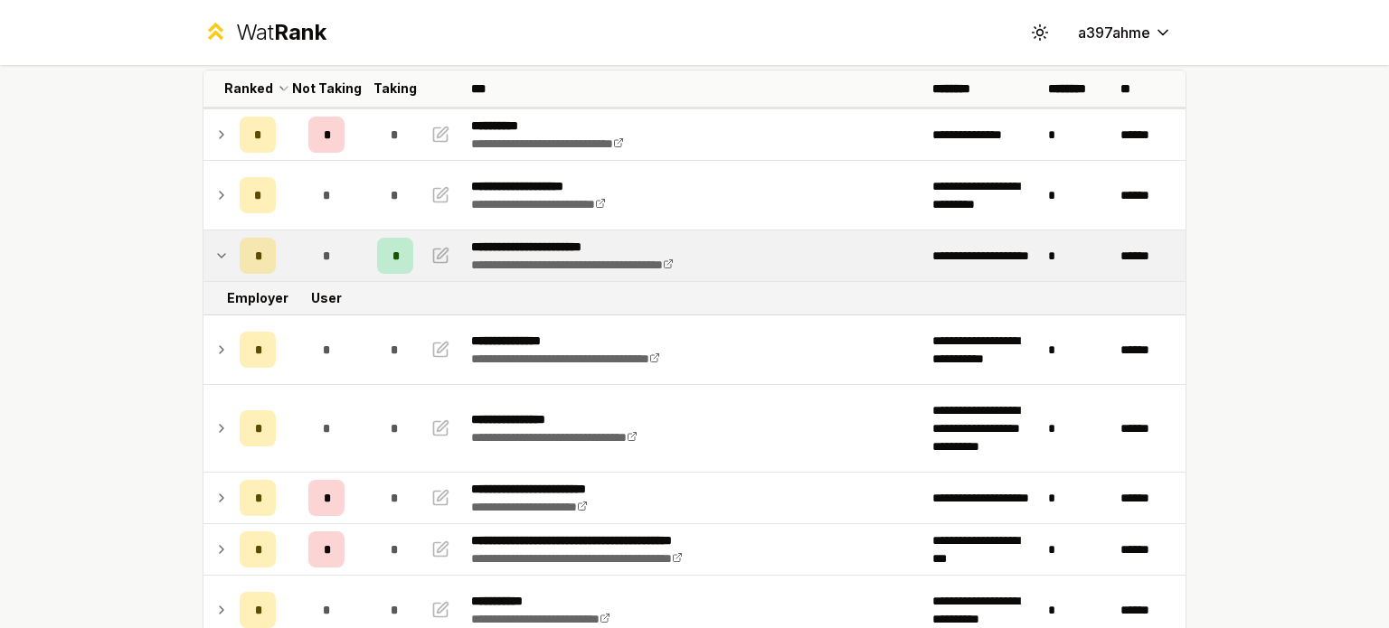
click at [232, 253] on td "*" at bounding box center [257, 256] width 51 height 51
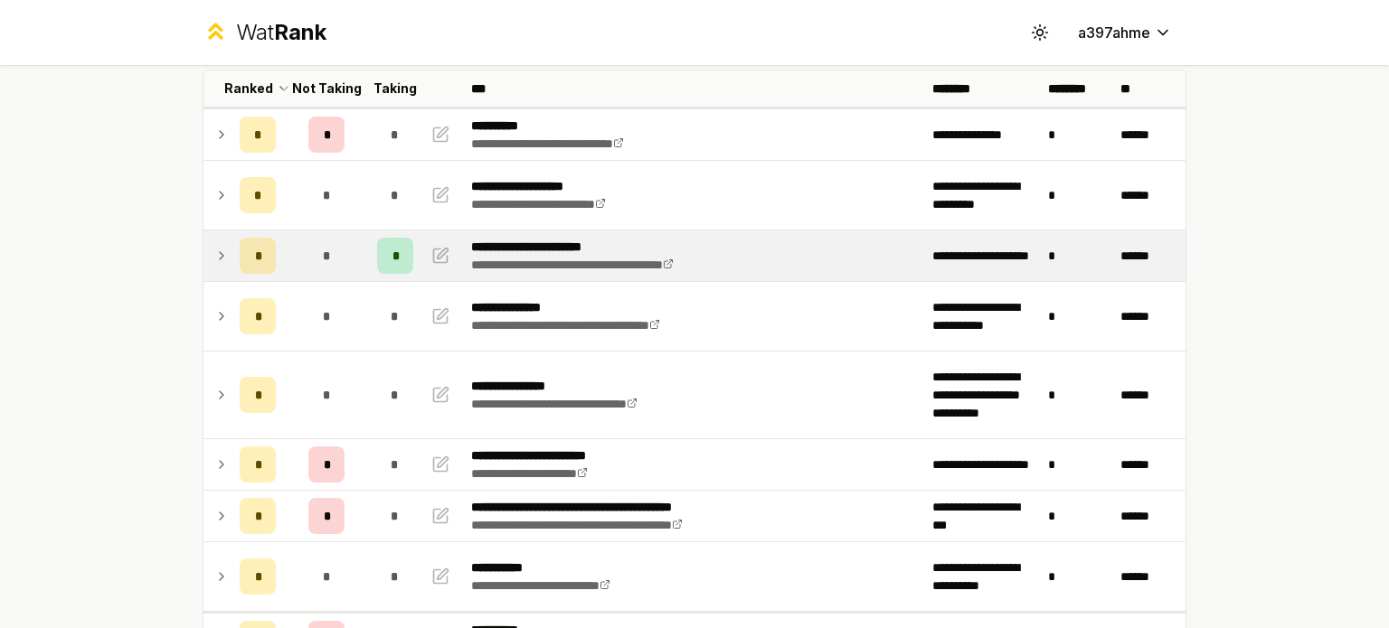
click at [232, 253] on td "*" at bounding box center [257, 256] width 51 height 51
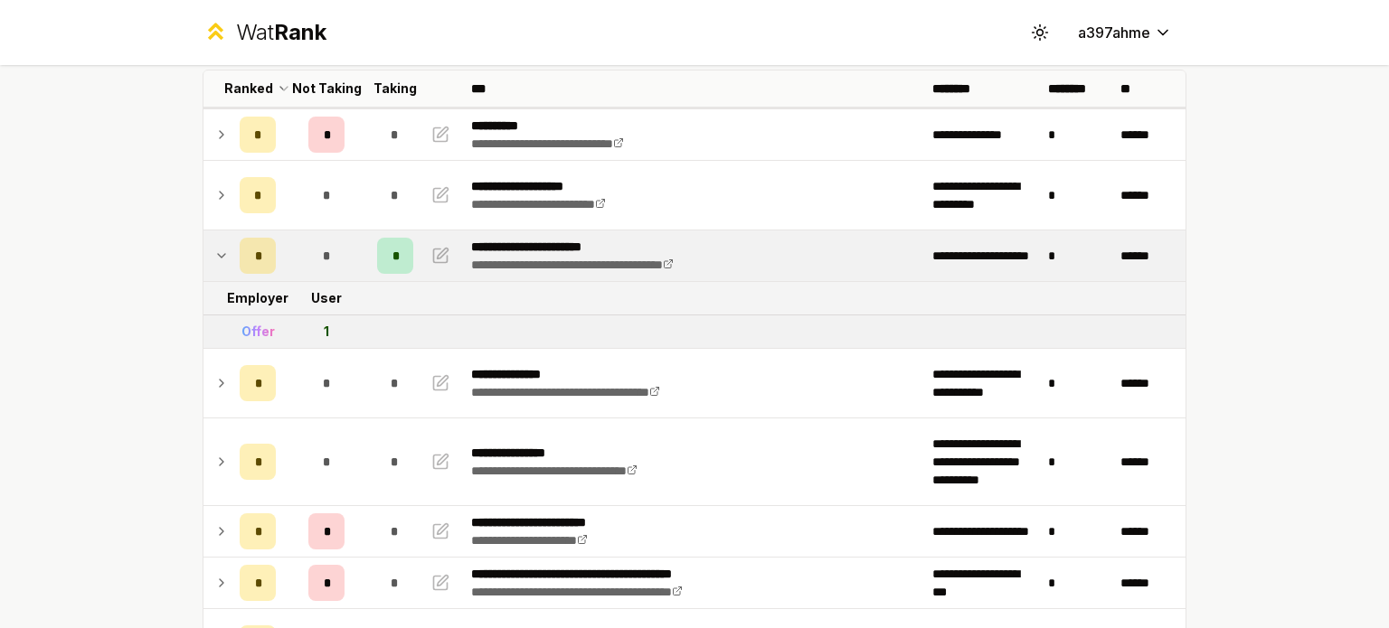
click at [221, 250] on icon at bounding box center [221, 256] width 14 height 22
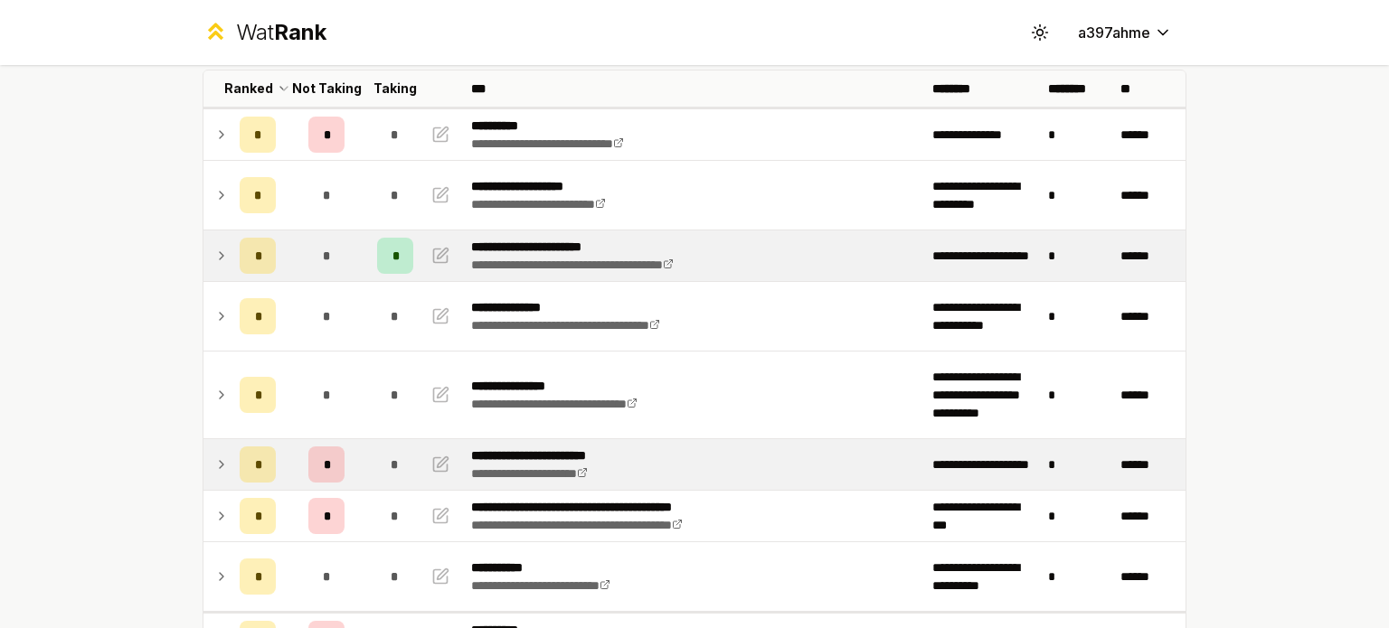
click at [224, 459] on td at bounding box center [217, 464] width 29 height 51
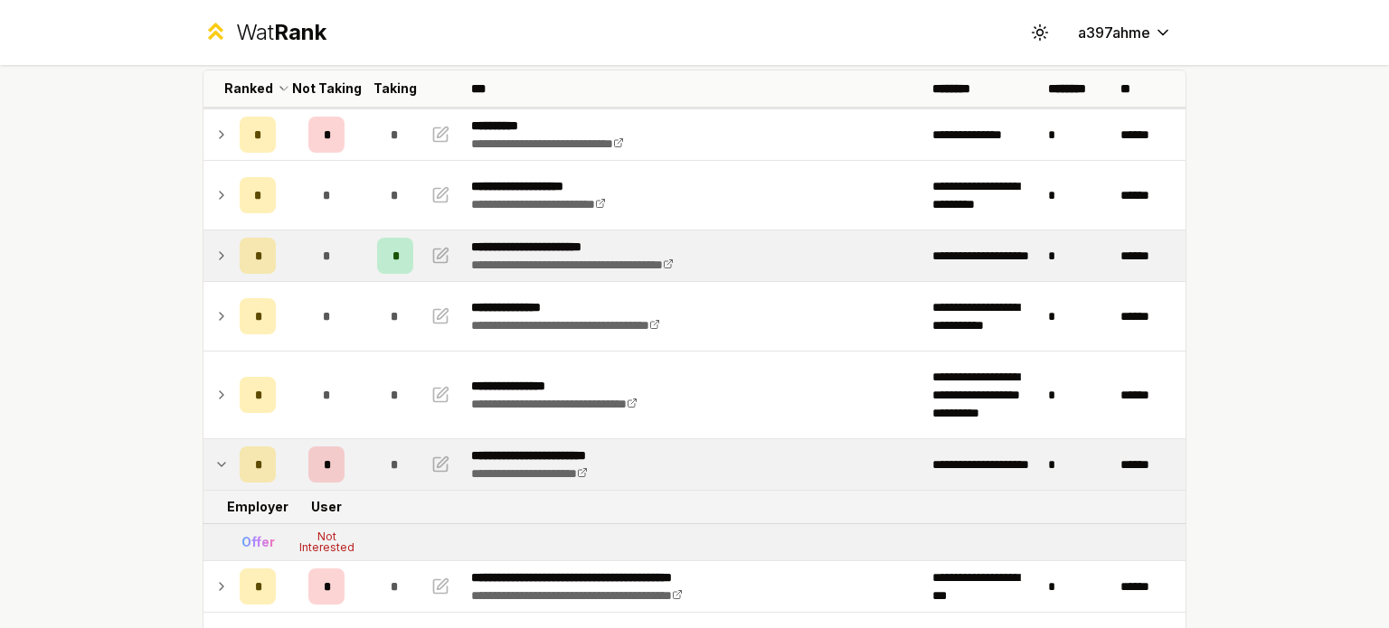
click at [224, 459] on td at bounding box center [217, 464] width 29 height 51
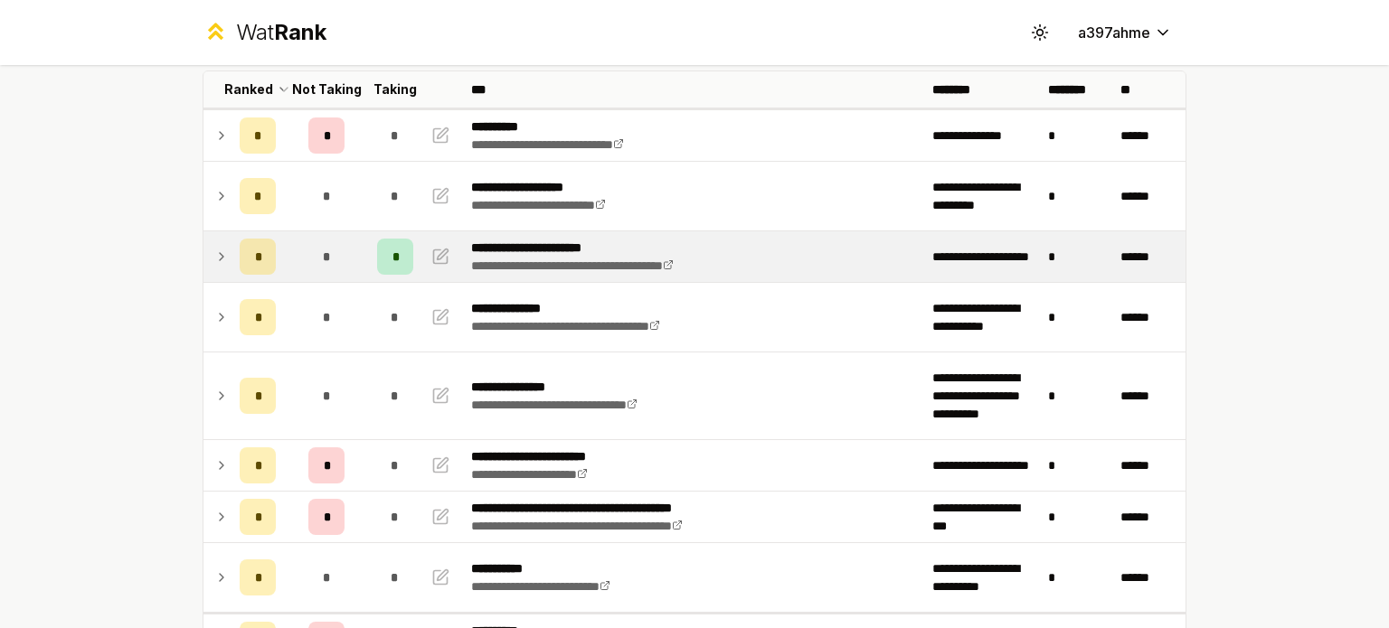
scroll to position [89, 0]
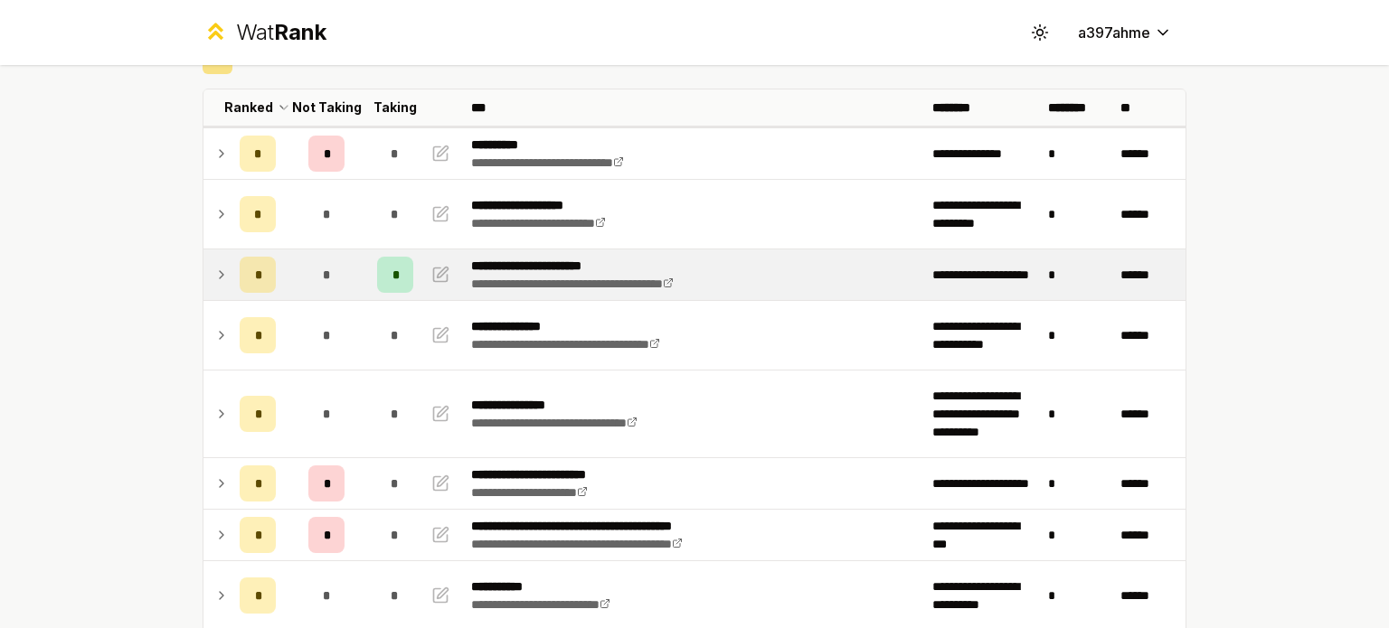
click at [222, 274] on td at bounding box center [217, 275] width 29 height 51
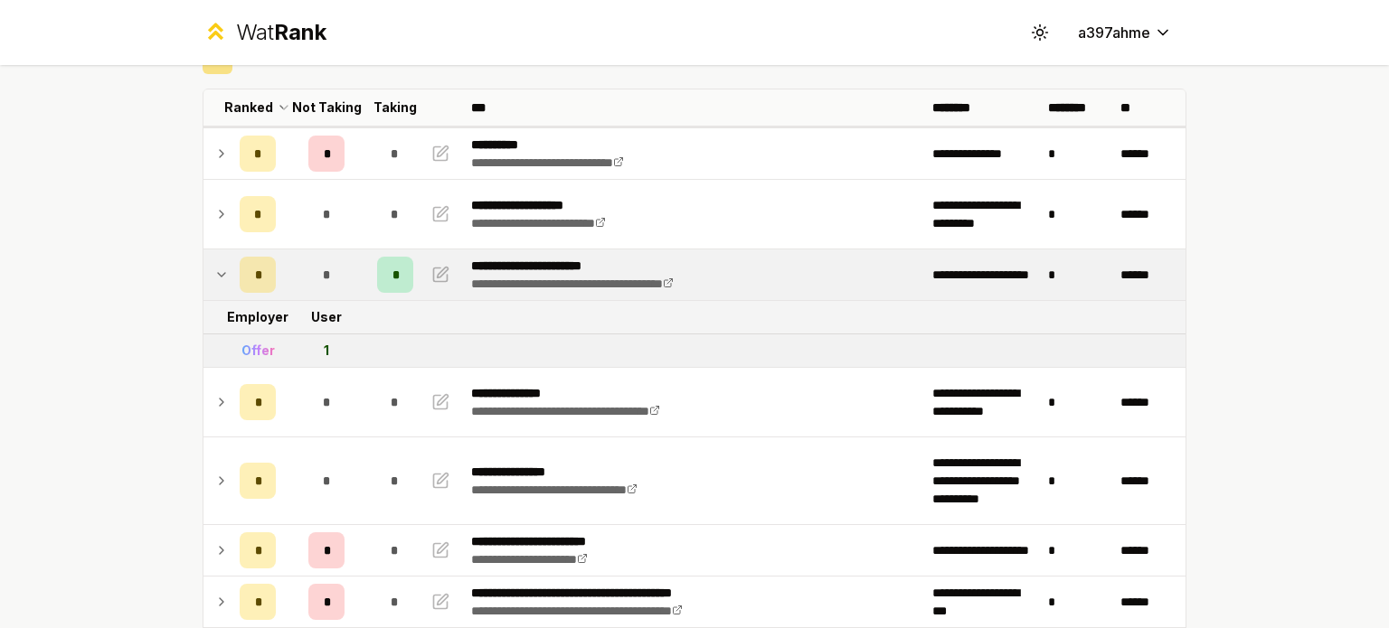
click at [222, 274] on td at bounding box center [217, 275] width 29 height 51
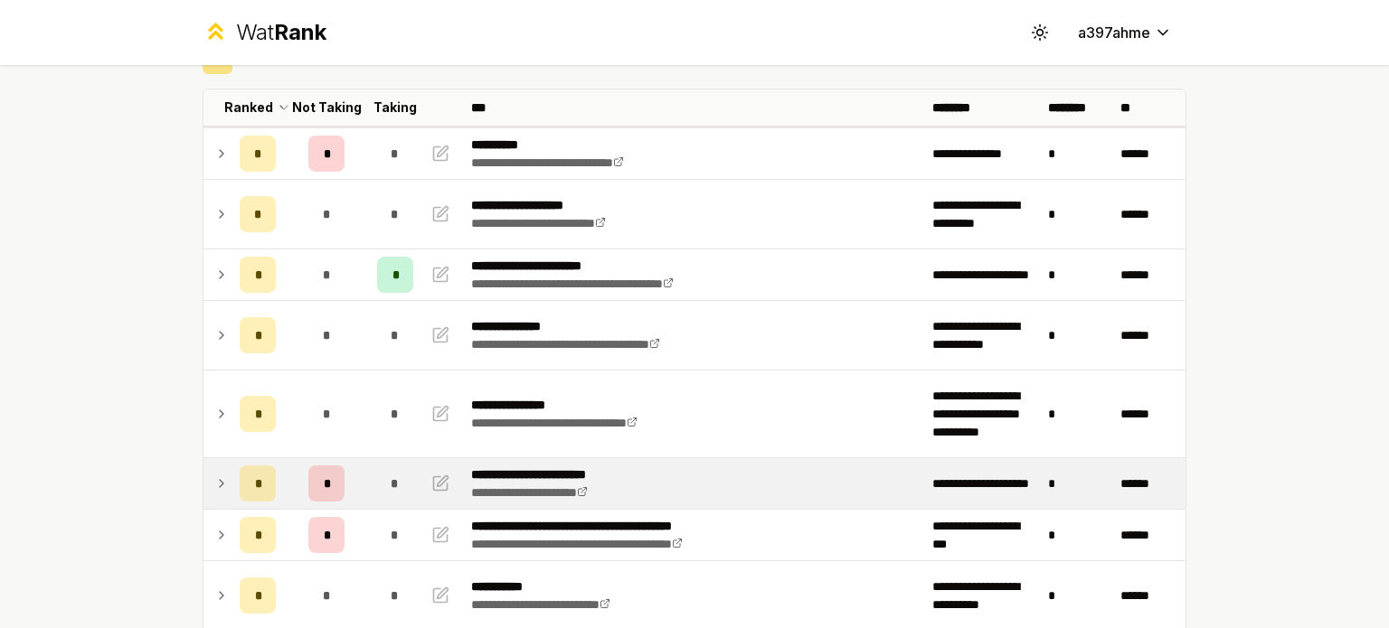
click at [203, 472] on td at bounding box center [217, 483] width 29 height 51
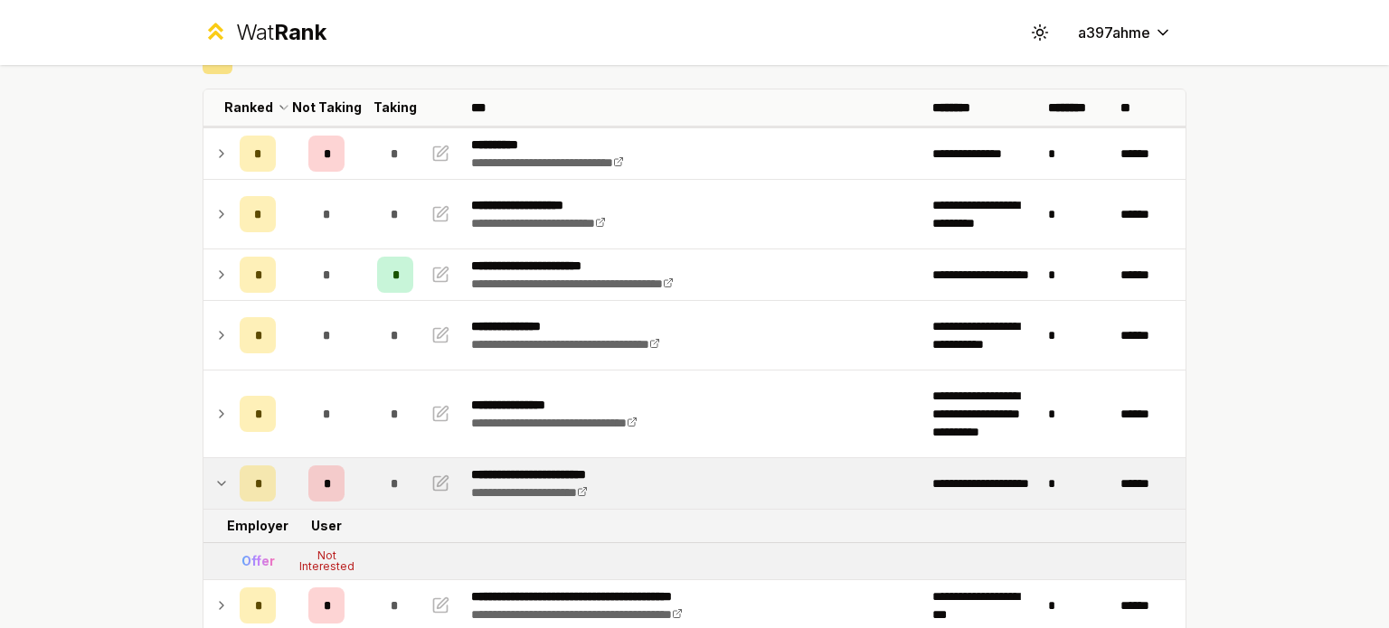
click at [203, 472] on td at bounding box center [217, 483] width 29 height 51
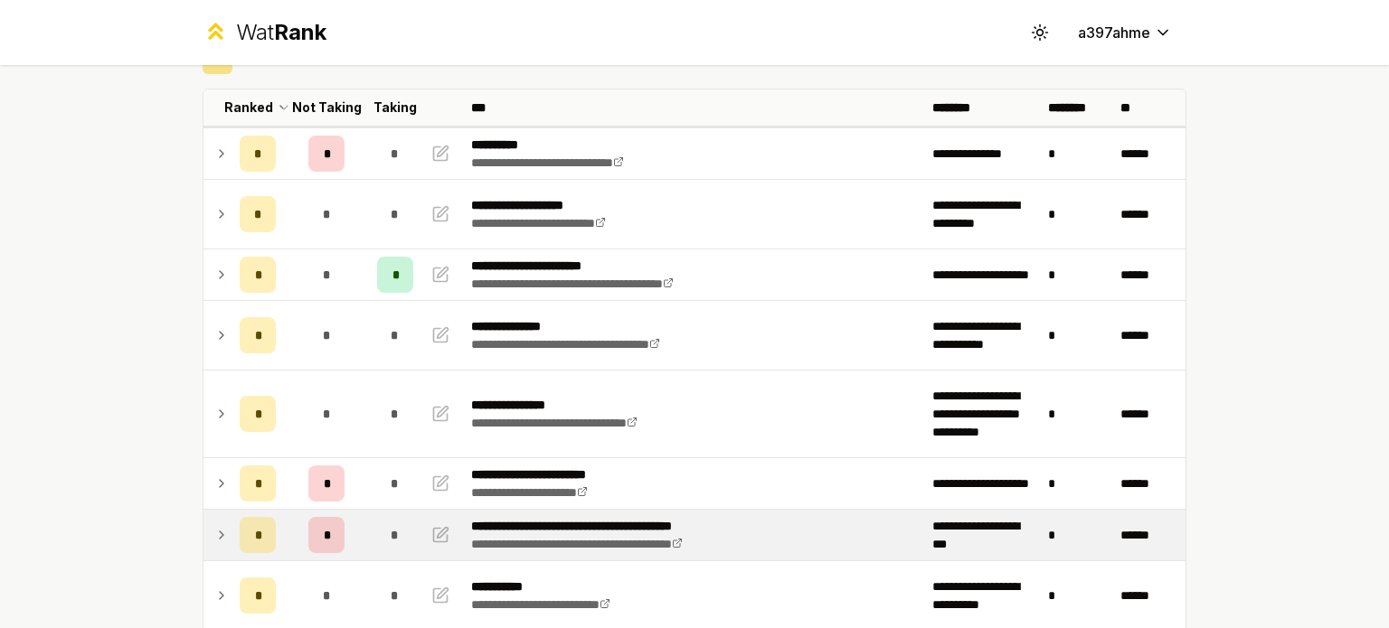
click at [214, 524] on icon at bounding box center [221, 535] width 14 height 22
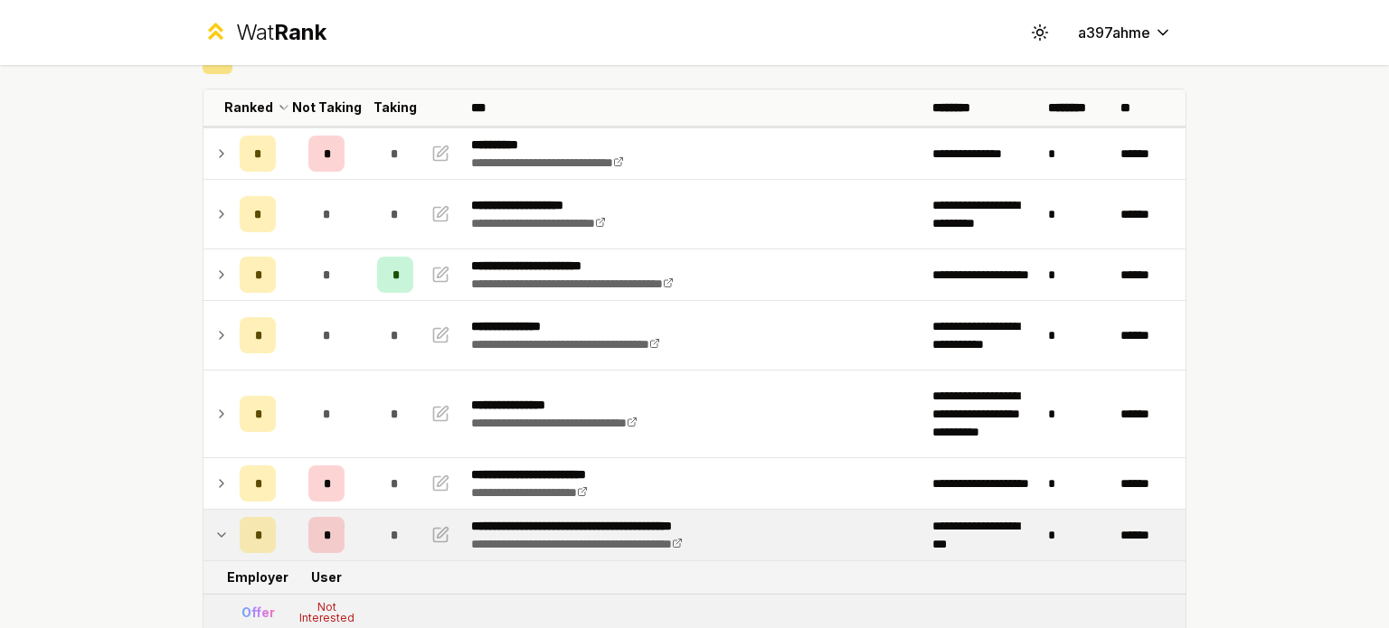
click at [214, 524] on icon at bounding box center [221, 535] width 14 height 22
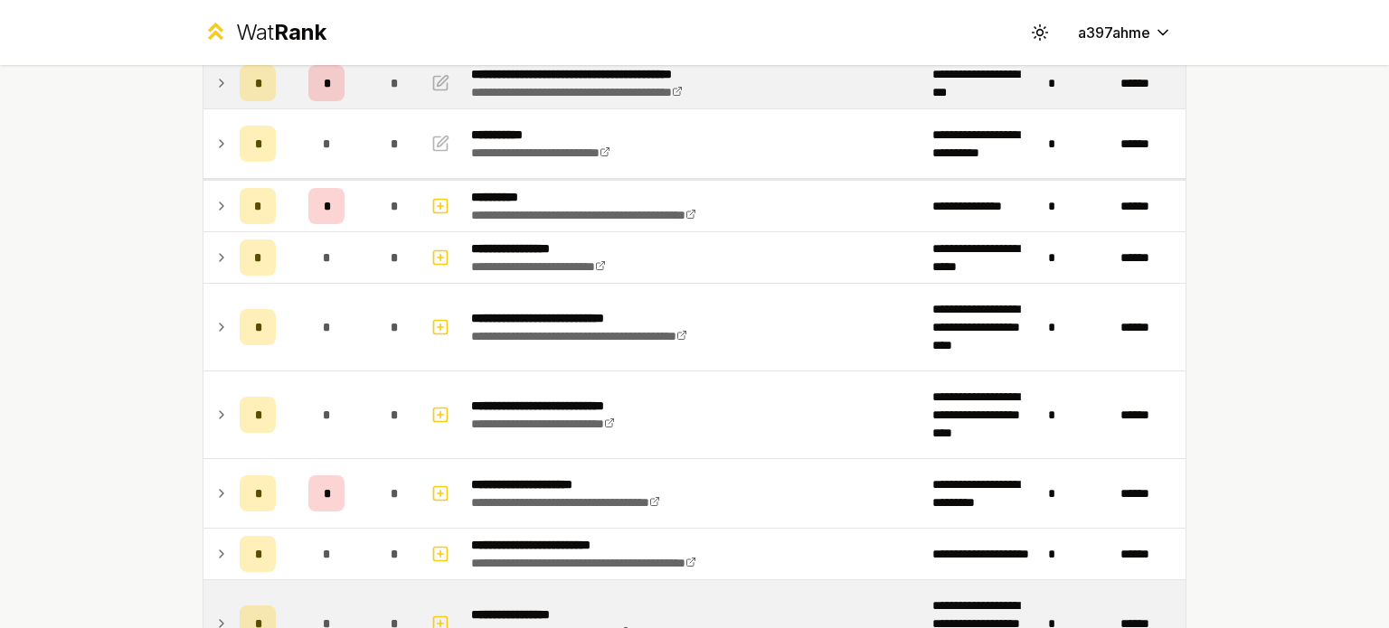
scroll to position [539, 0]
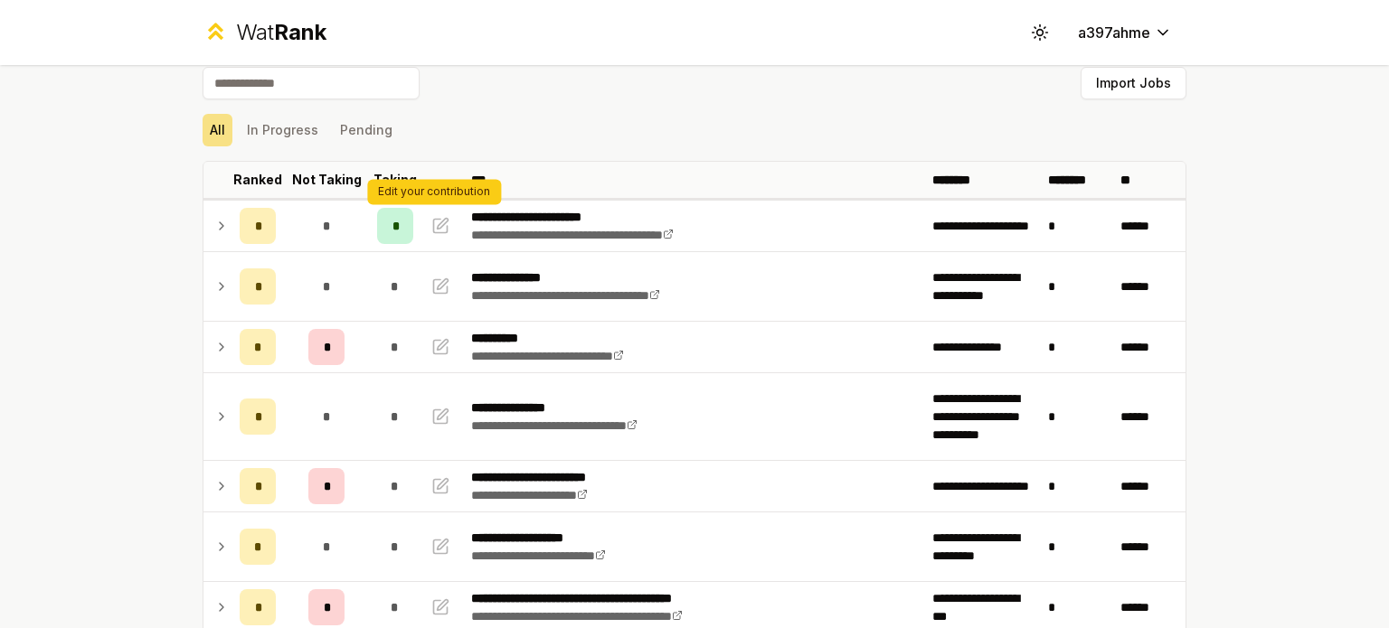
scroll to position [17, 0]
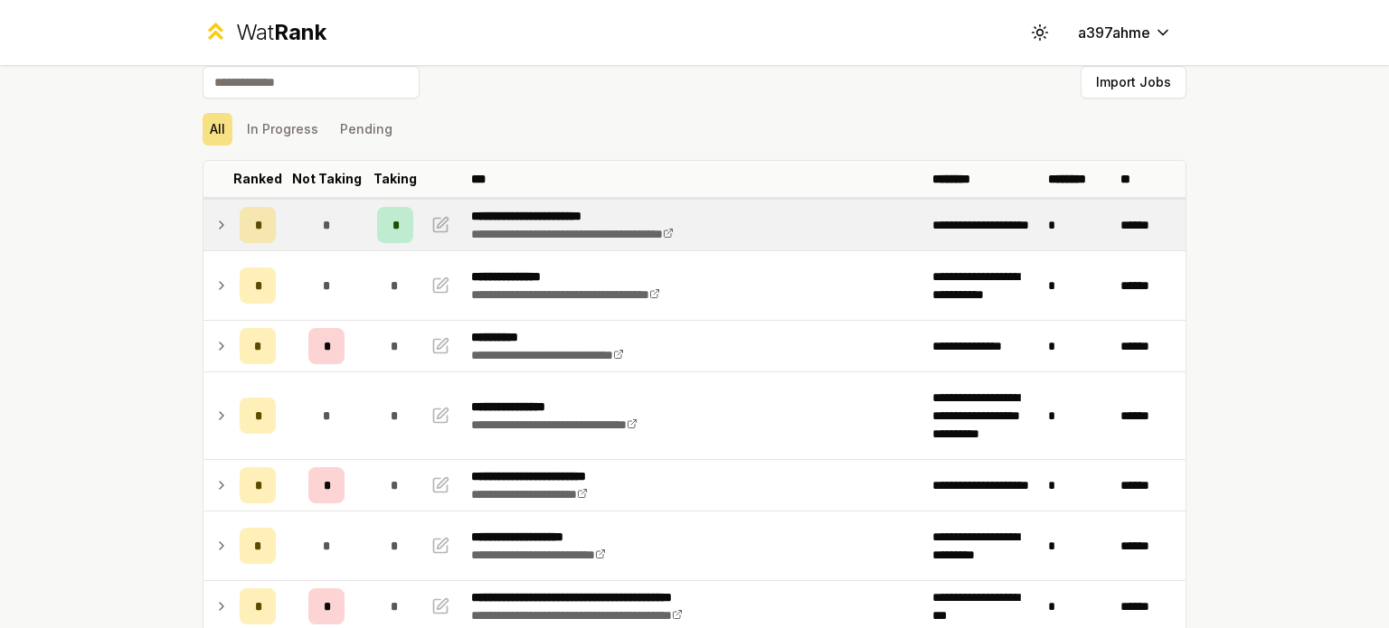
click at [220, 224] on icon at bounding box center [222, 225] width 4 height 7
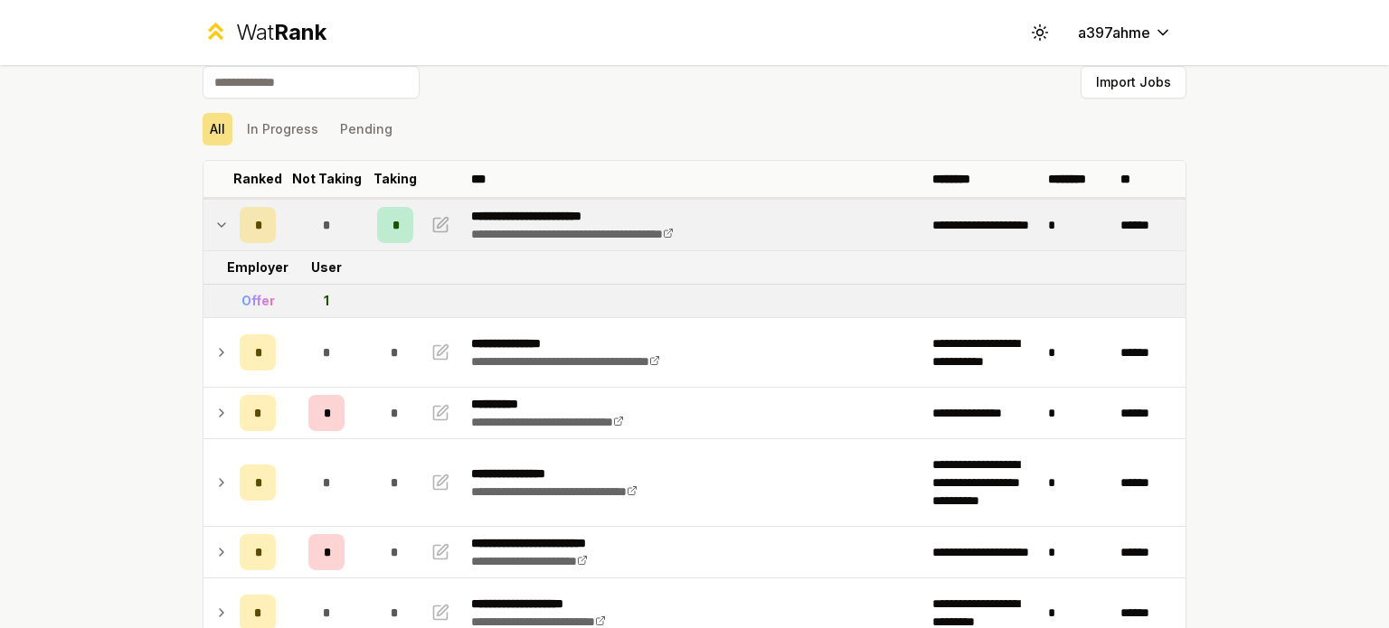
click at [218, 224] on icon at bounding box center [221, 225] width 7 height 4
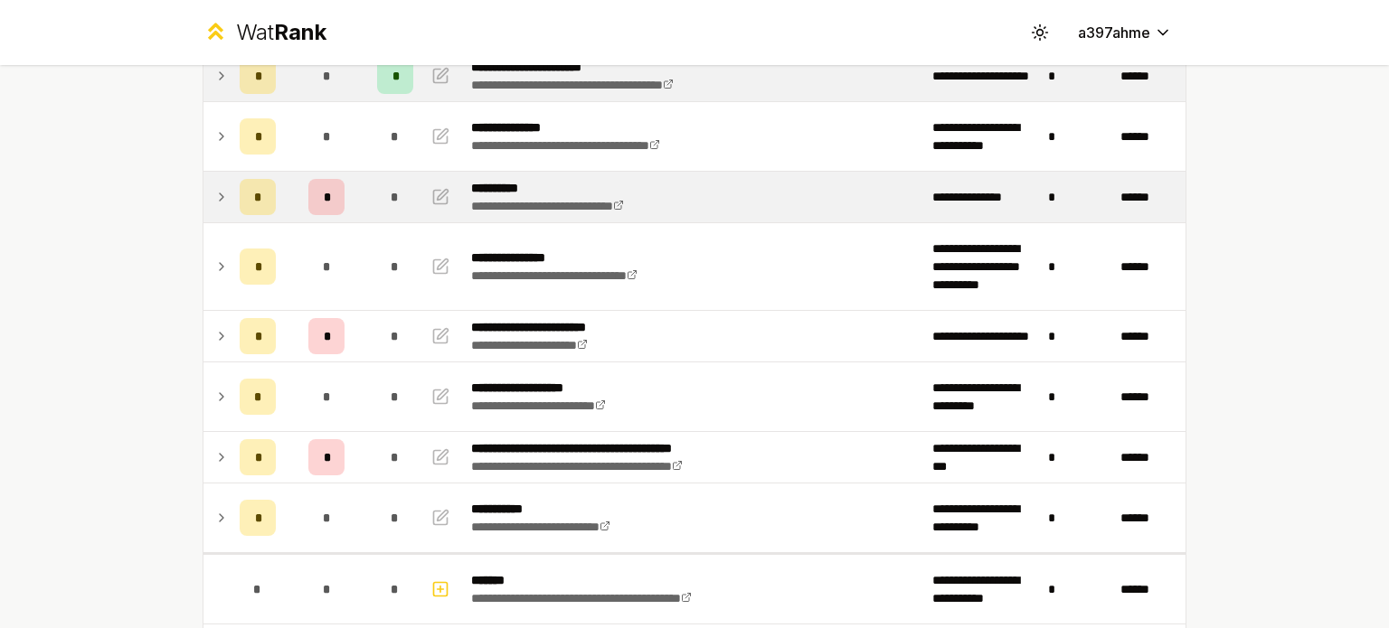
scroll to position [0, 0]
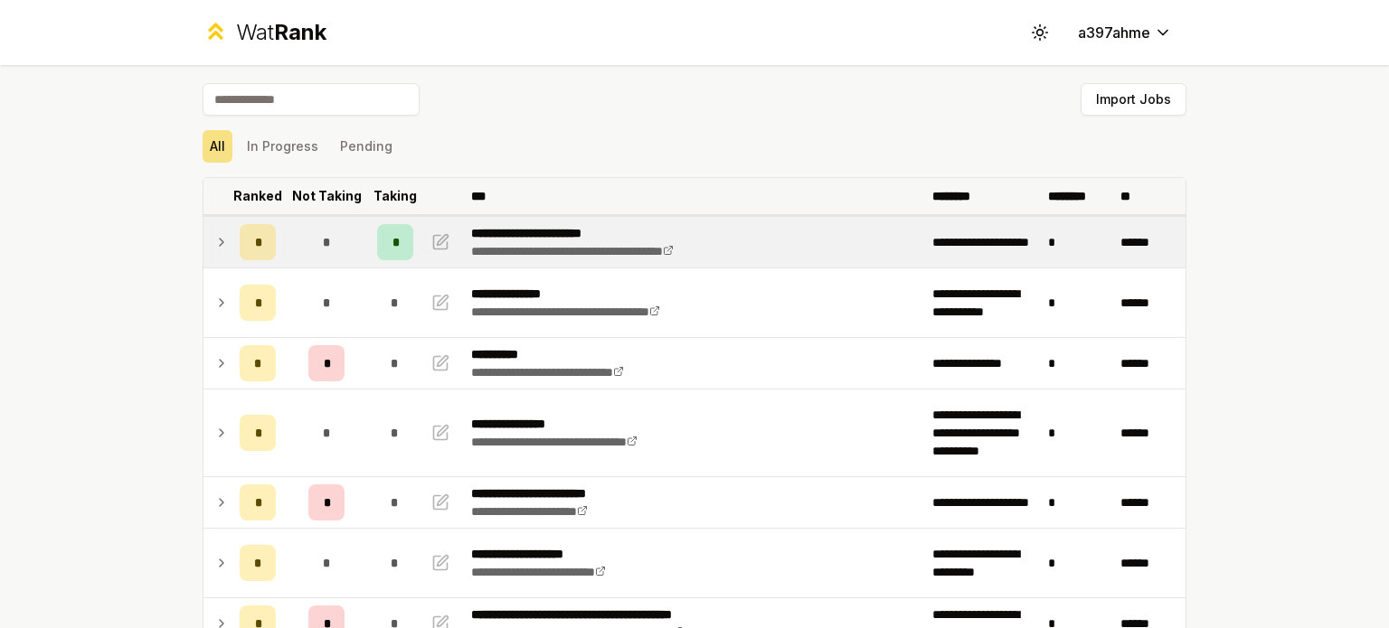
click at [248, 184] on th "Ranked" at bounding box center [257, 196] width 51 height 36
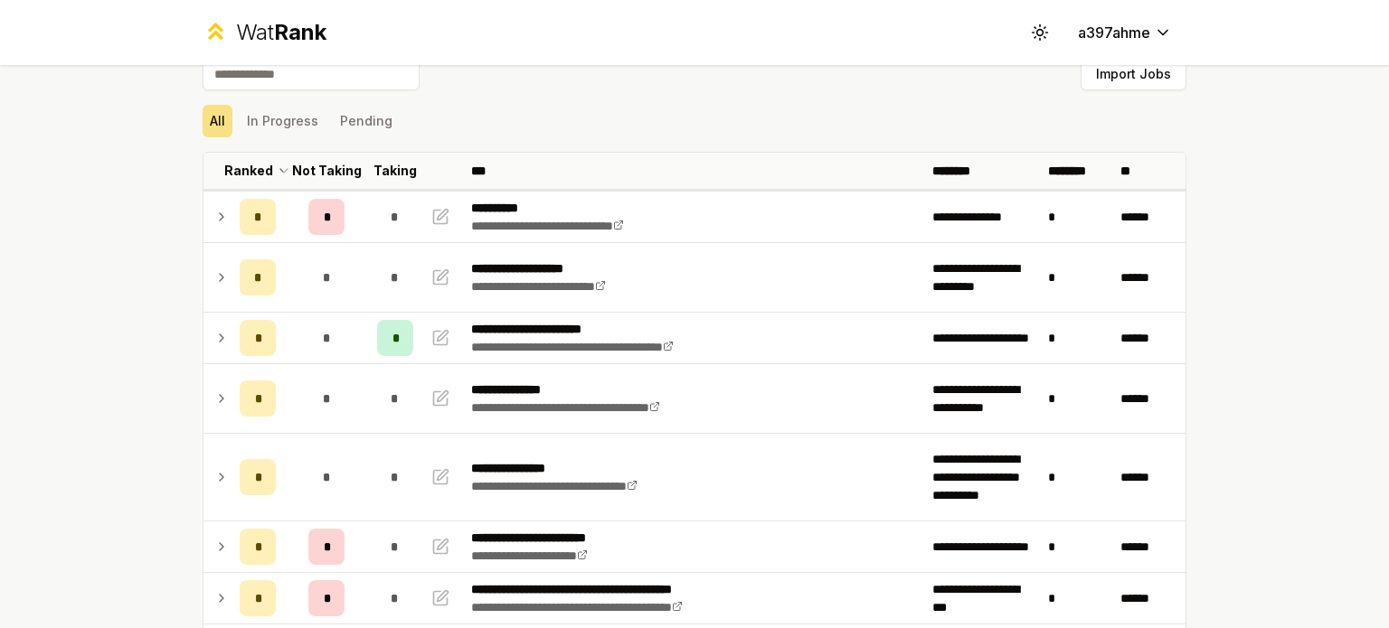
scroll to position [71, 0]
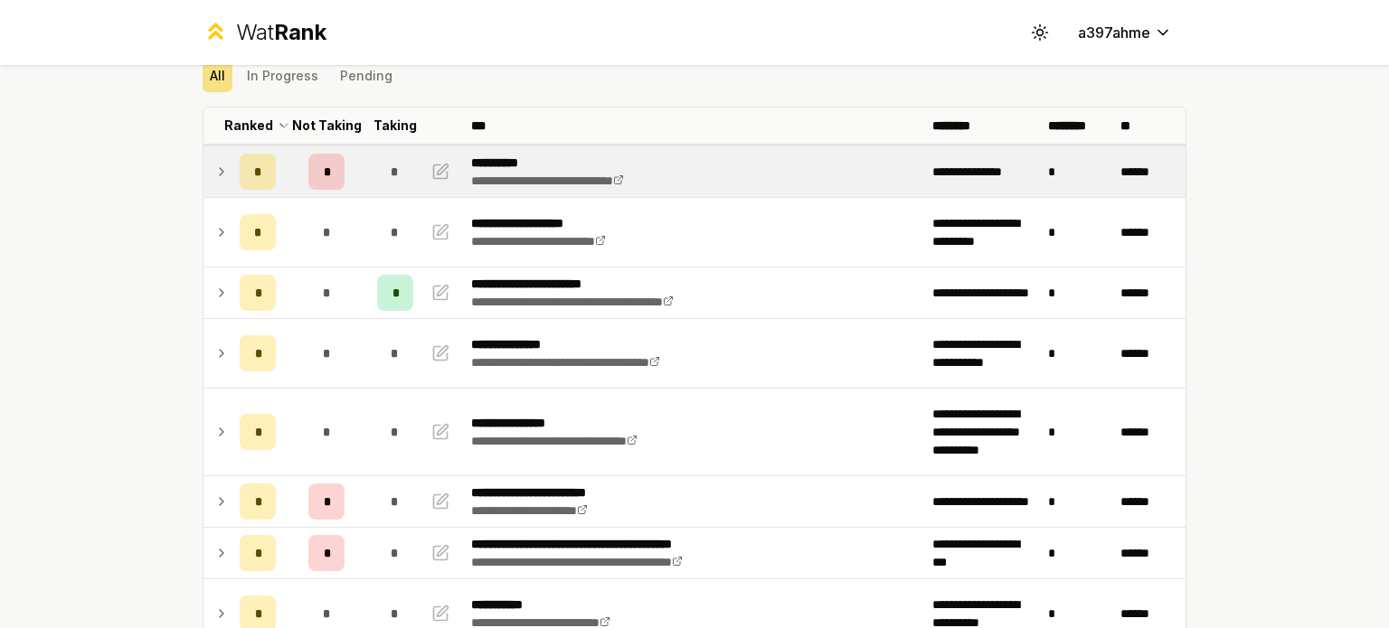
click at [214, 172] on icon at bounding box center [221, 172] width 14 height 22
